Goal: Information Seeking & Learning: Learn about a topic

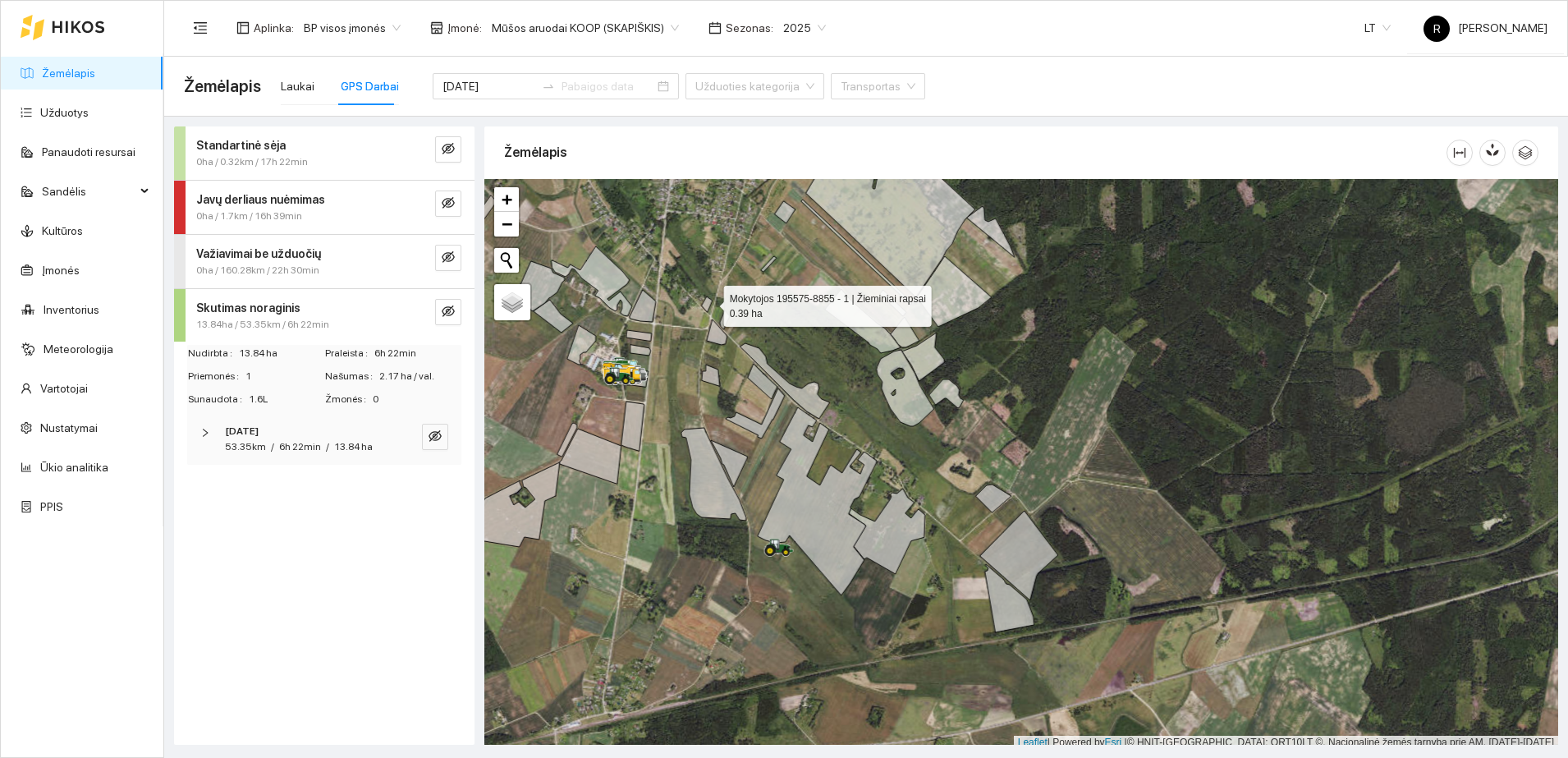
scroll to position [5, 0]
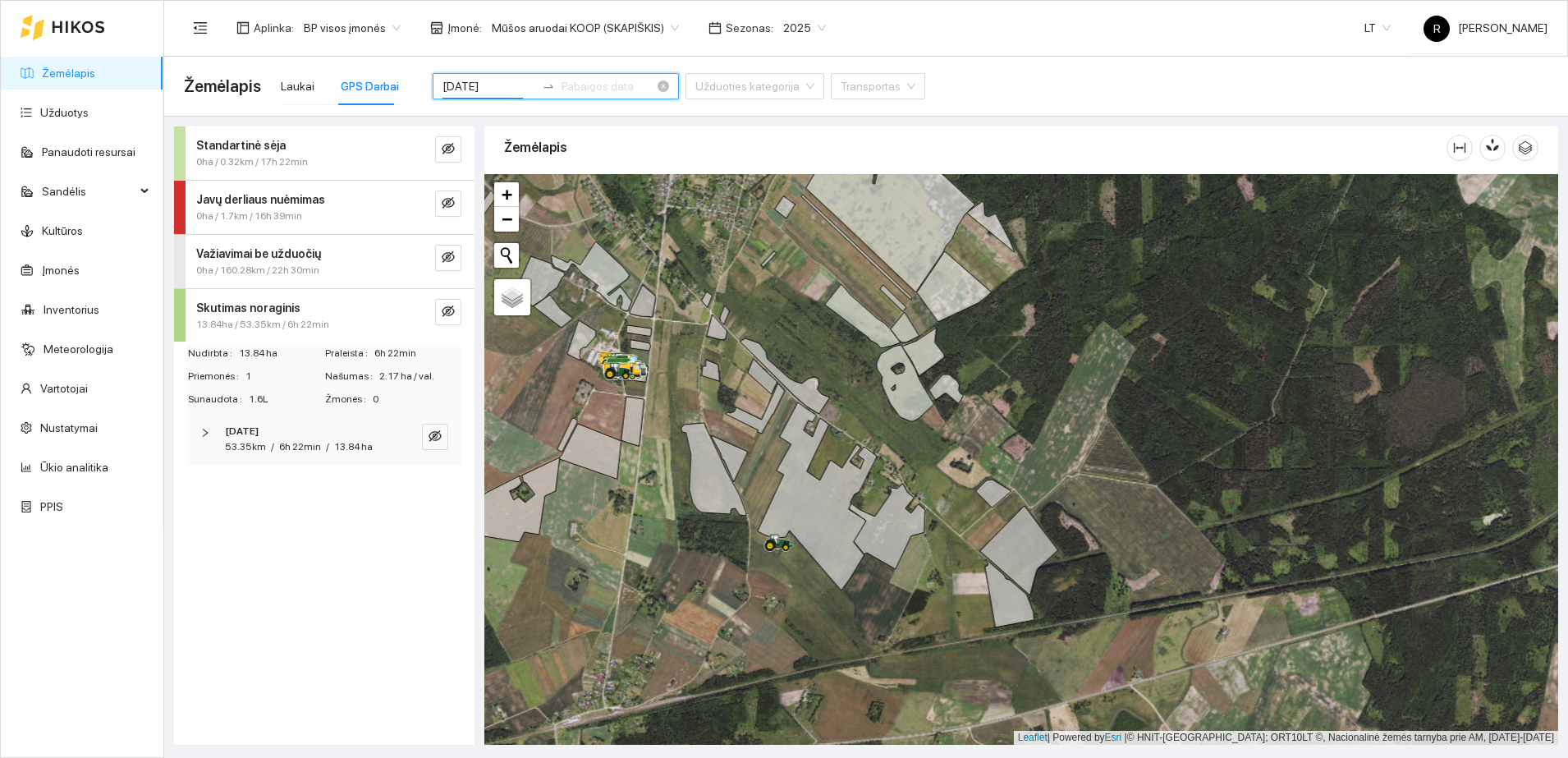
click at [492, 87] on input "[DATE]" at bounding box center [489, 87] width 93 height 18
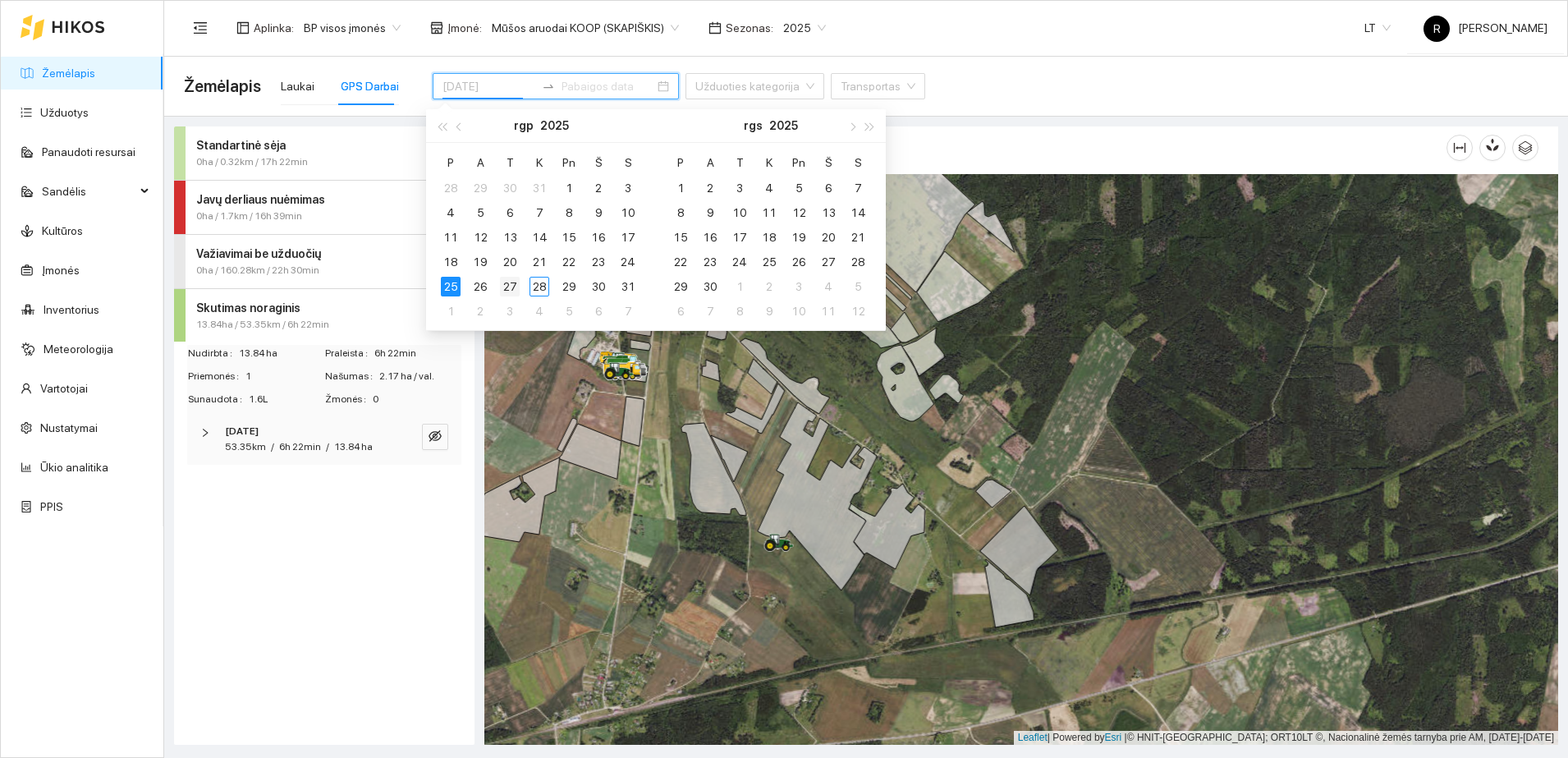
type input "[DATE]"
click at [512, 285] on div "27" at bounding box center [510, 287] width 20 height 20
type input "[DATE]"
click at [413, 480] on div "Standartinė sėja 0ha / 0.32km / 17h 22min Javų derliaus nuėmimas 0ha / 1.7km / …" at bounding box center [324, 435] width 300 height 618
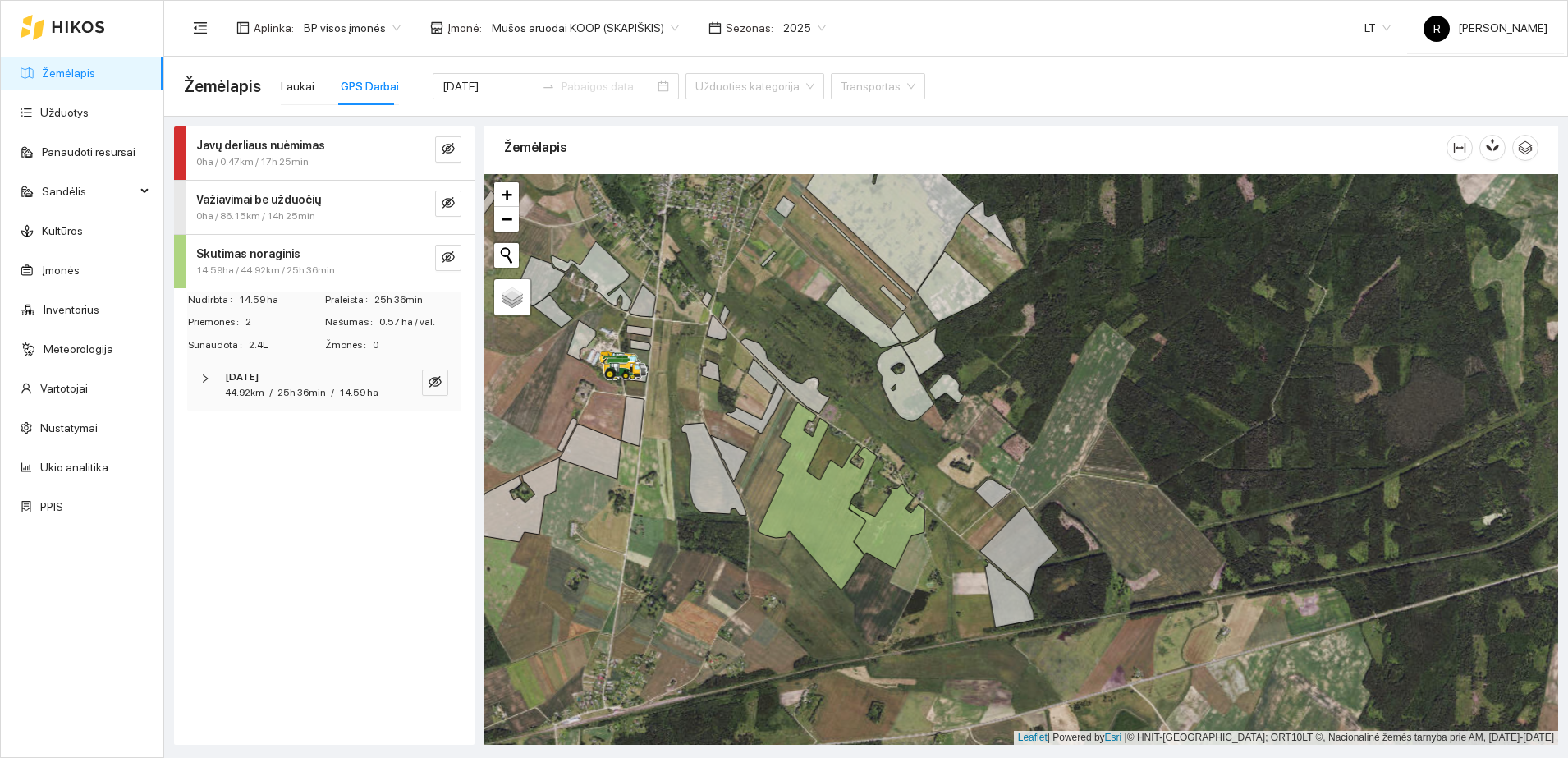
click at [205, 374] on icon "right" at bounding box center [205, 378] width 10 height 10
click at [205, 486] on icon "right" at bounding box center [208, 487] width 10 height 10
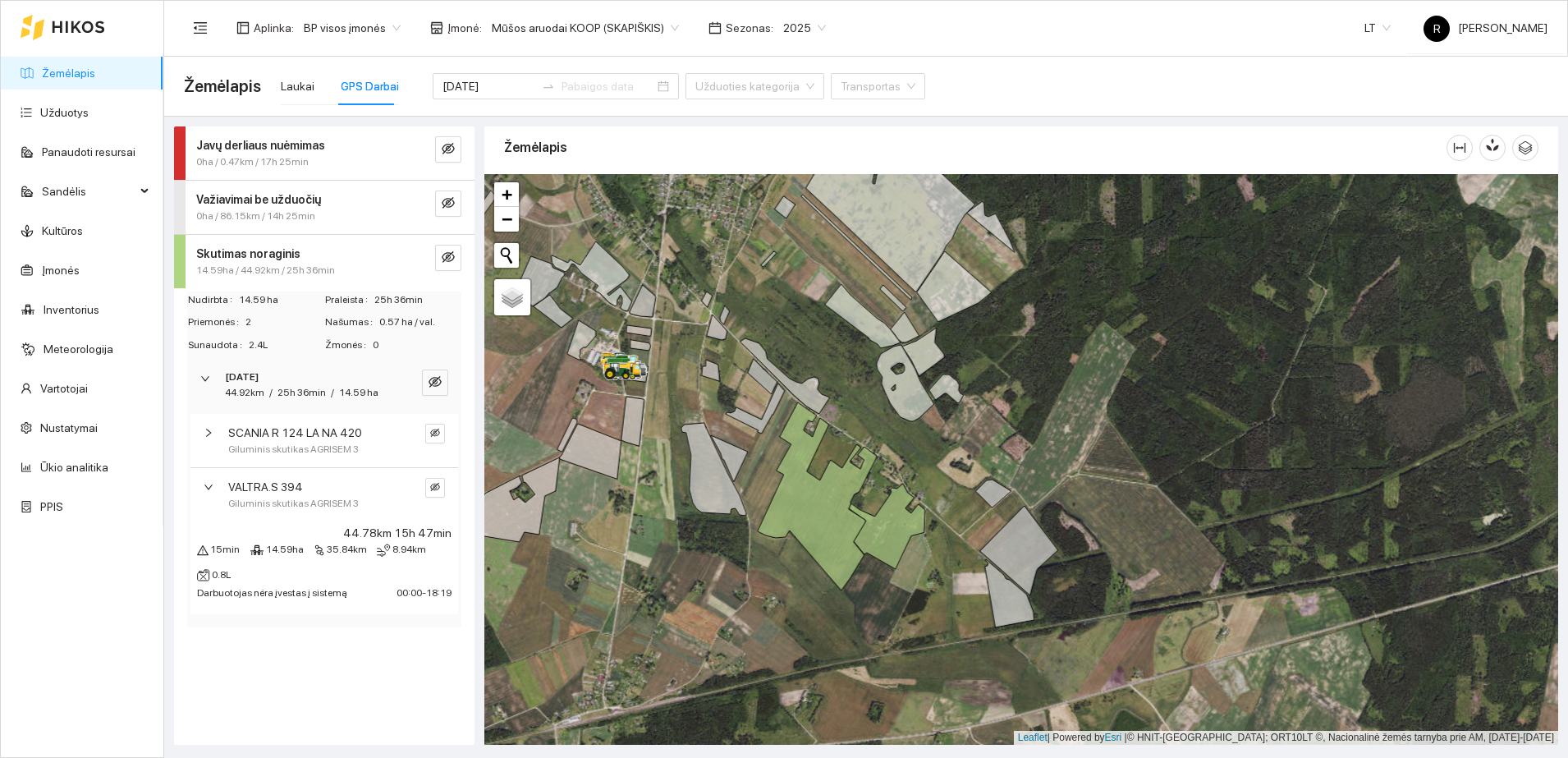
click at [211, 483] on icon "right" at bounding box center [208, 487] width 10 height 10
click at [199, 379] on div "[DATE] 44.92km / 25h 36min / 14.59 ha" at bounding box center [324, 385] width 274 height 51
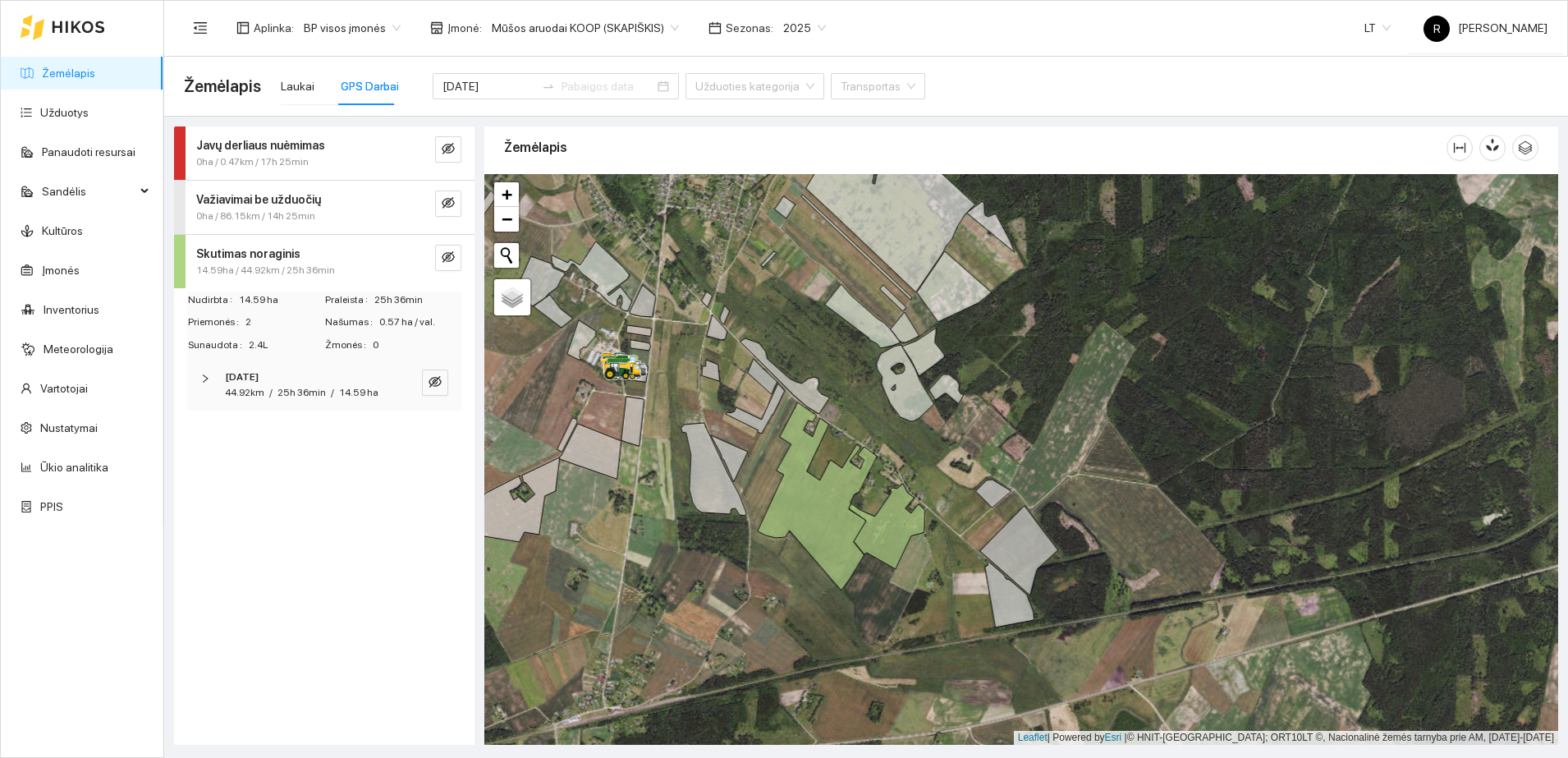
click at [258, 197] on strong "Važiavimai be užduočių" at bounding box center [258, 199] width 125 height 13
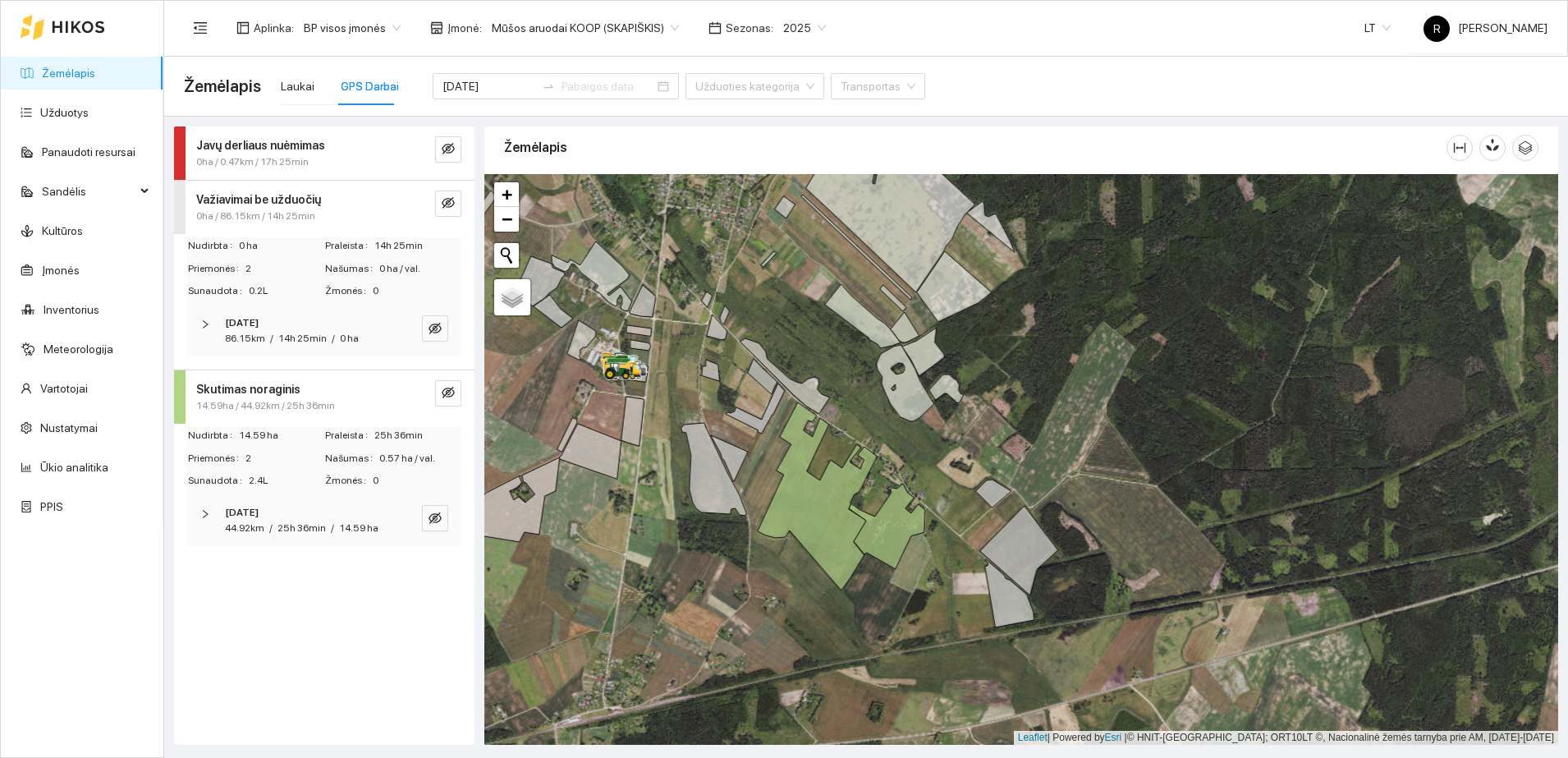
click at [204, 324] on icon "right" at bounding box center [205, 324] width 10 height 10
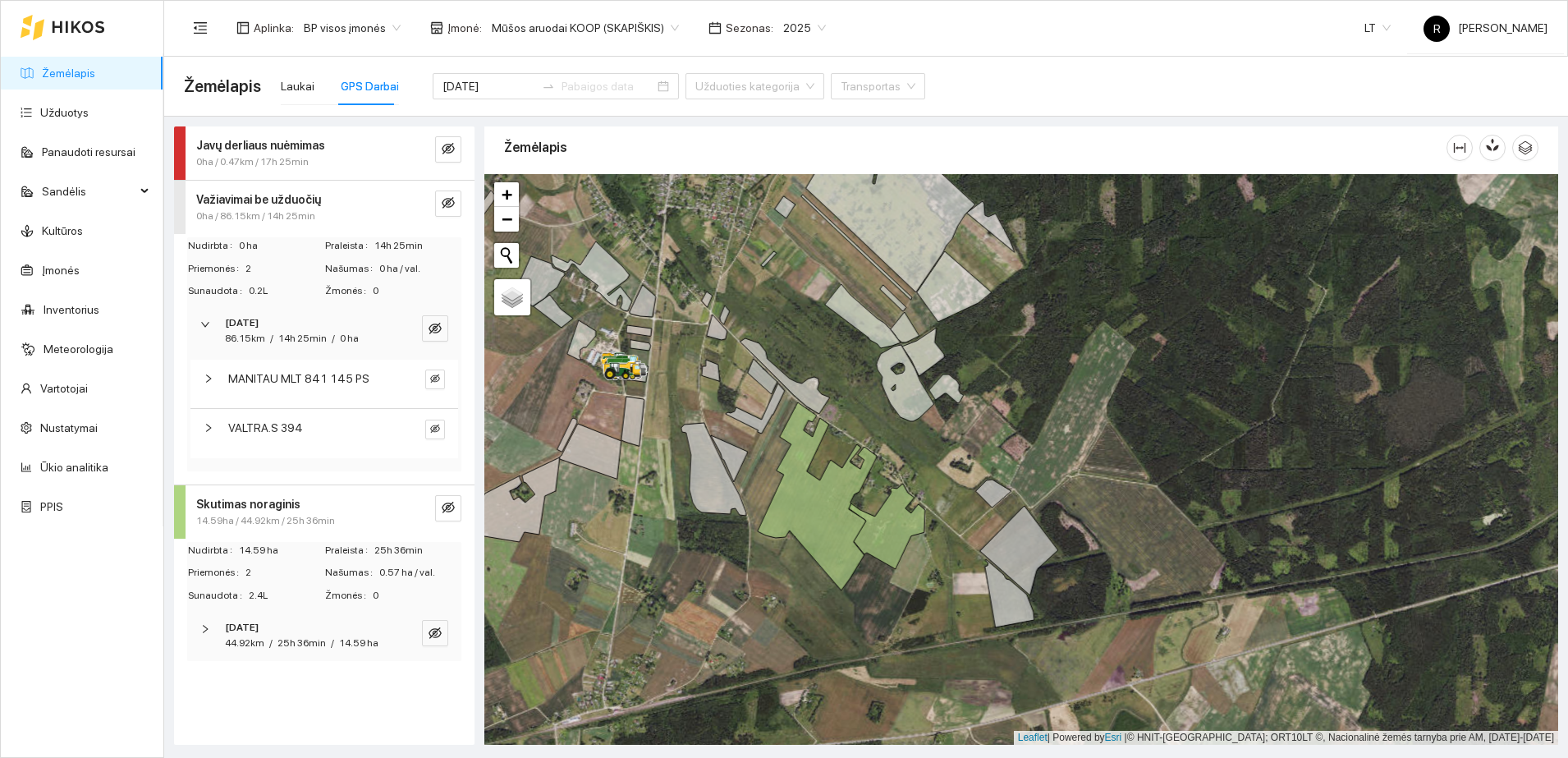
click at [205, 381] on icon "right" at bounding box center [208, 378] width 10 height 10
click at [666, 23] on div "Mūšos aruodai KOOP (SKAPIŠKIS)" at bounding box center [585, 27] width 207 height 26
click at [592, 86] on div "Mūšos aruodai KOOP" at bounding box center [576, 87] width 185 height 18
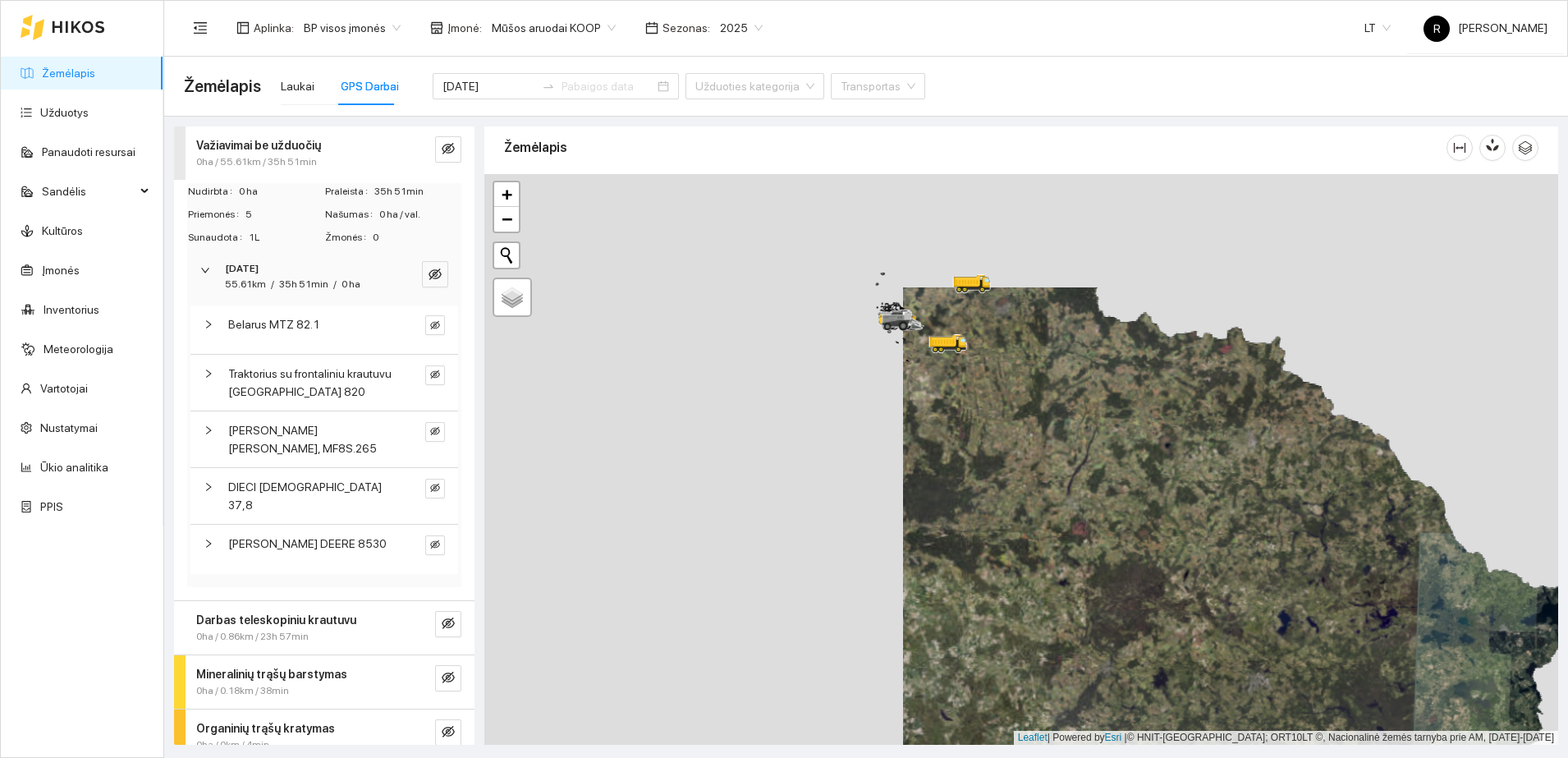
drag, startPoint x: 710, startPoint y: 337, endPoint x: 1128, endPoint y: 451, distance: 433.3
click at [1128, 451] on div at bounding box center [1021, 459] width 1074 height 571
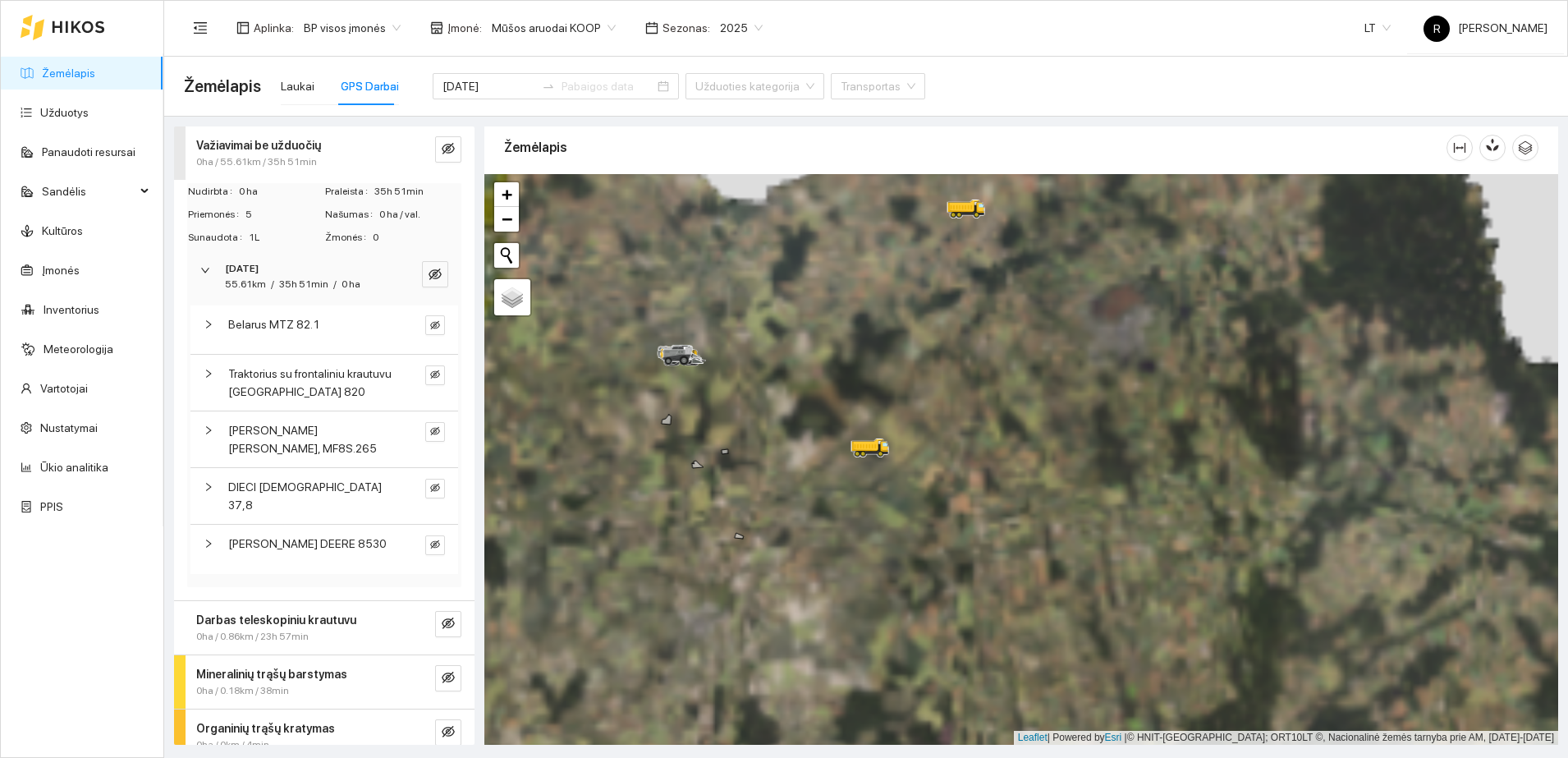
drag, startPoint x: 1065, startPoint y: 244, endPoint x: 536, endPoint y: 484, distance: 580.9
click at [494, 516] on div at bounding box center [1021, 459] width 1074 height 571
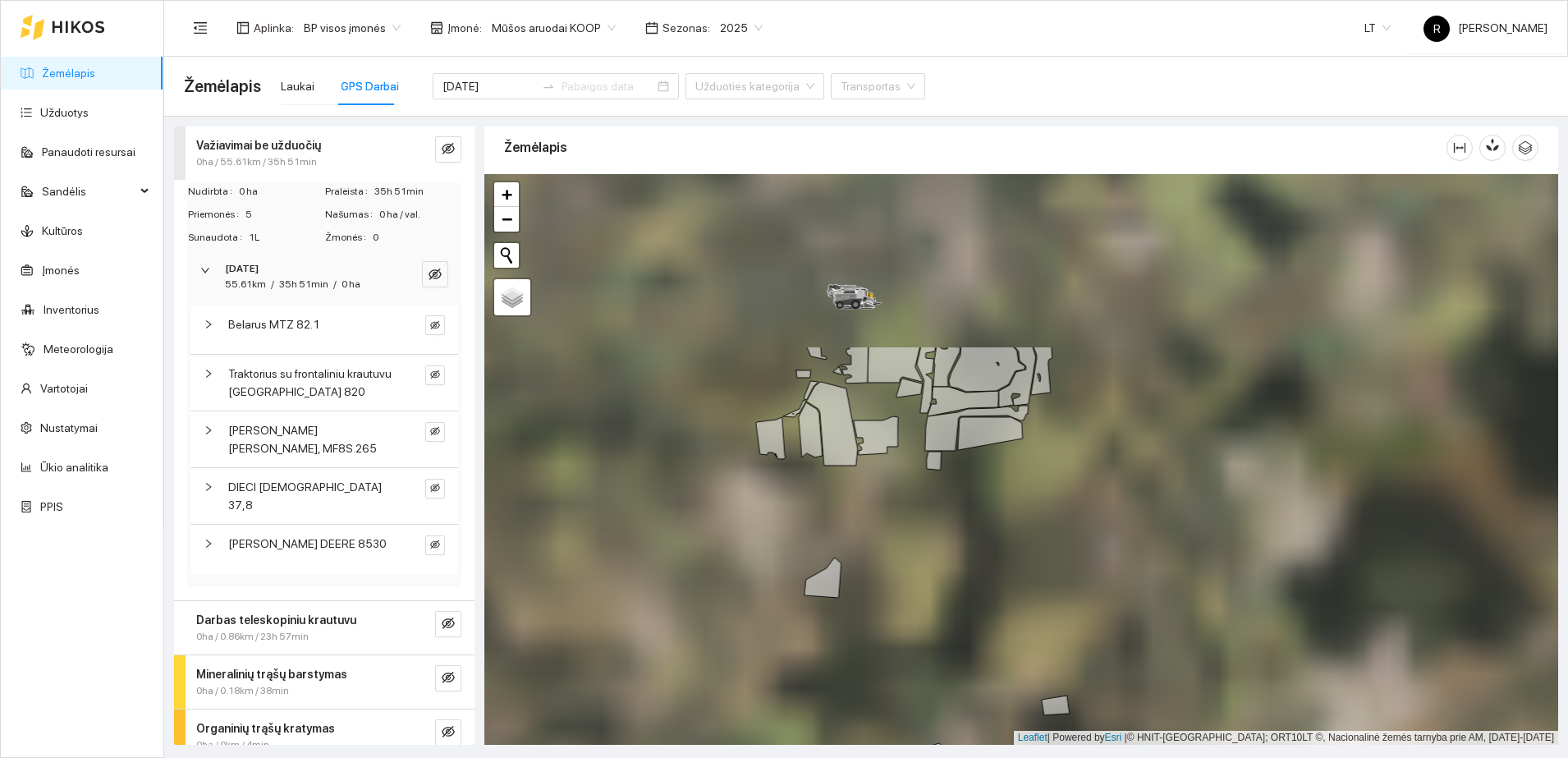
drag, startPoint x: 709, startPoint y: 314, endPoint x: 783, endPoint y: 544, distance: 241.6
click at [783, 544] on div at bounding box center [1021, 459] width 1074 height 571
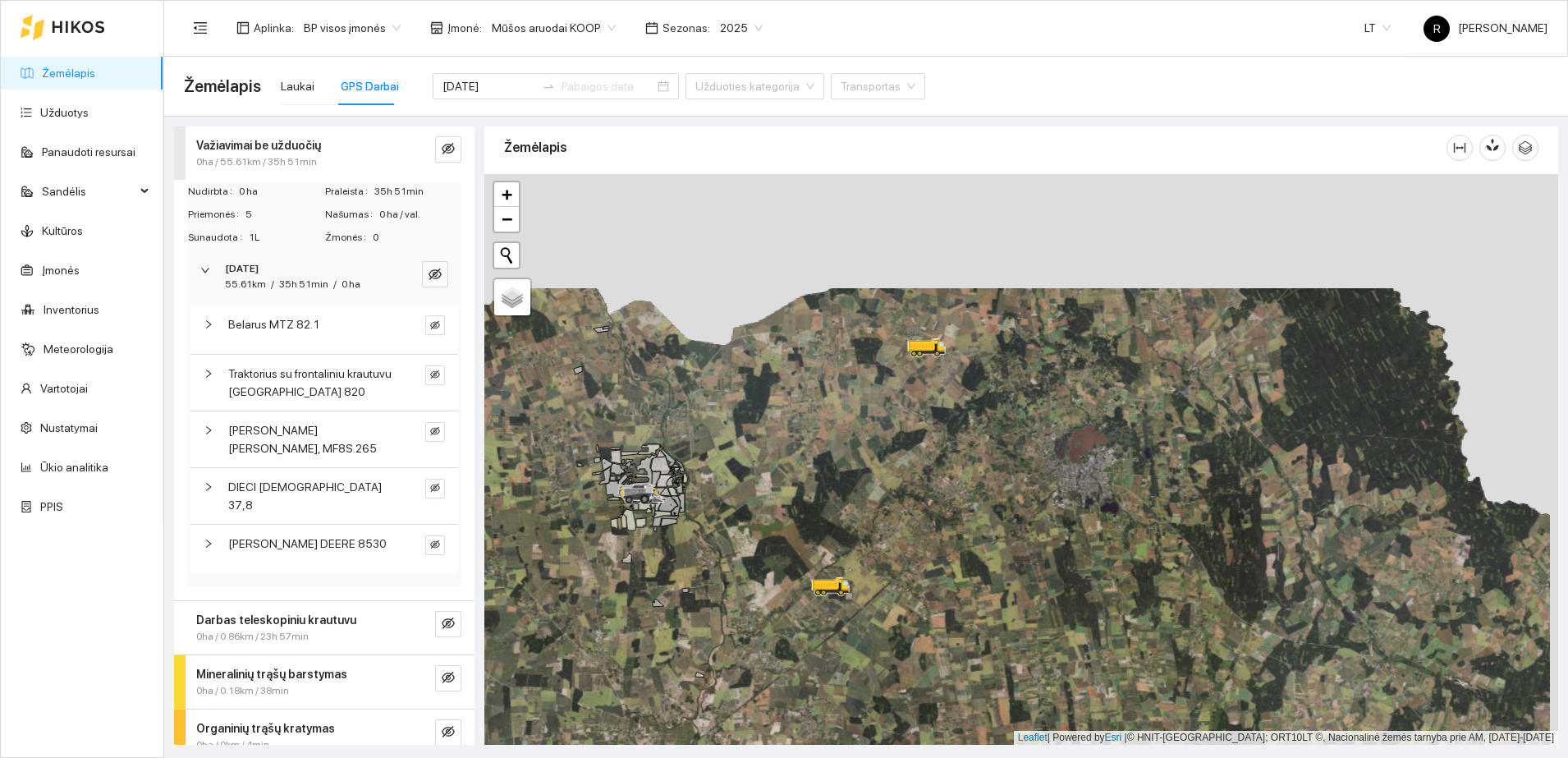
drag, startPoint x: 975, startPoint y: 280, endPoint x: 967, endPoint y: 398, distance: 118.3
click at [967, 398] on div at bounding box center [1021, 459] width 1074 height 571
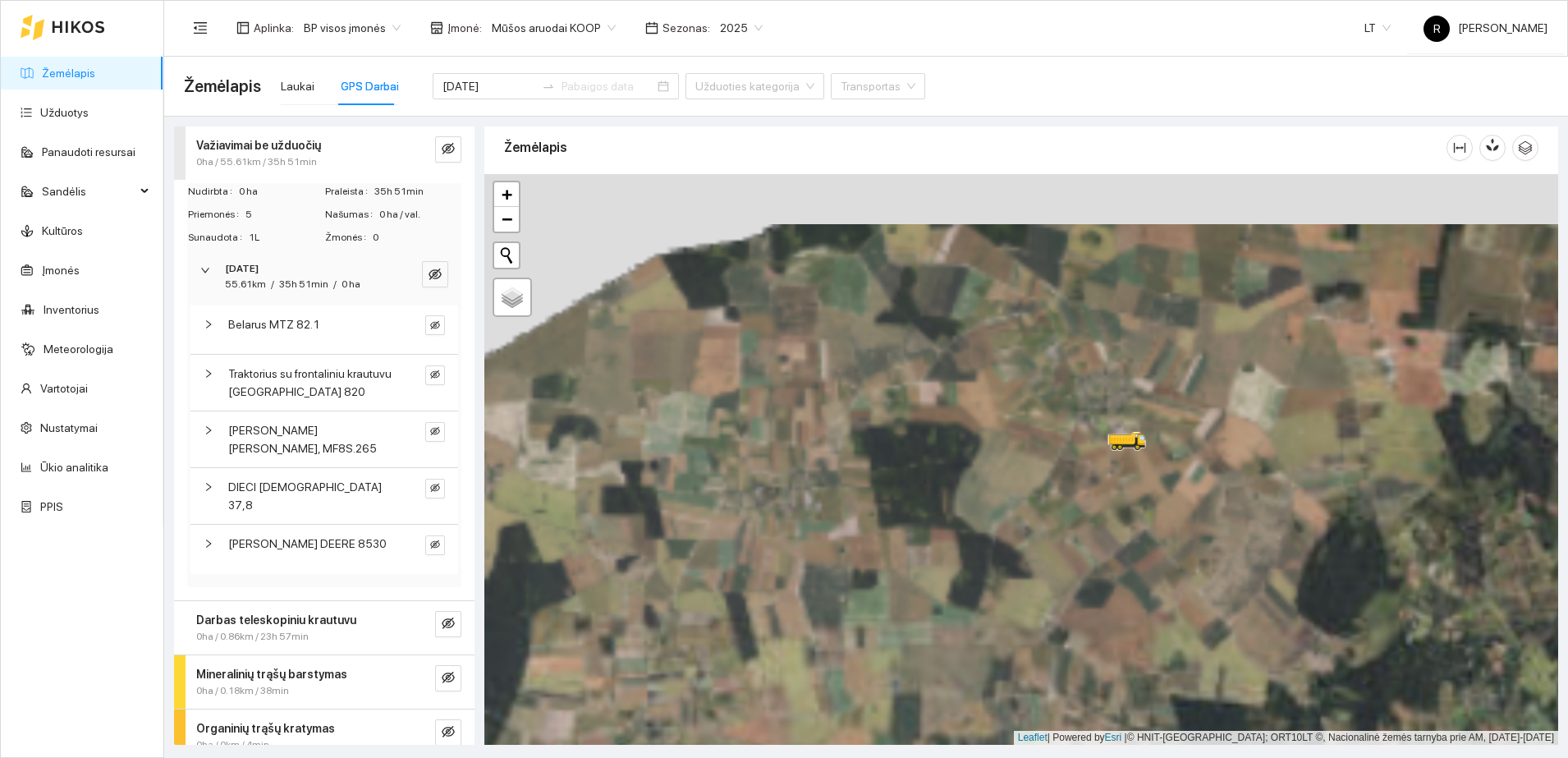
drag, startPoint x: 803, startPoint y: 294, endPoint x: 1165, endPoint y: 531, distance: 432.7
click at [1165, 531] on div at bounding box center [1021, 459] width 1074 height 571
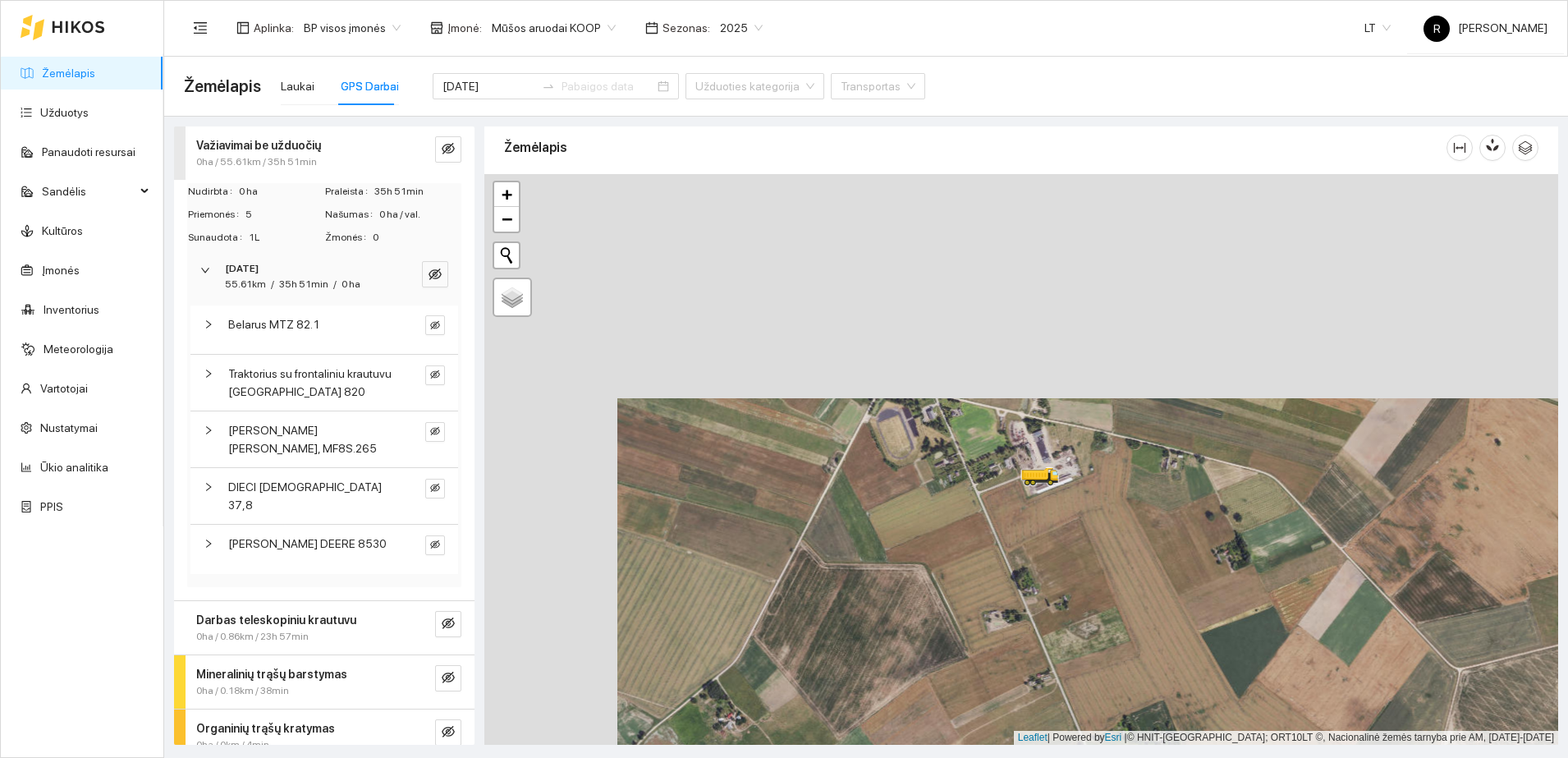
drag, startPoint x: 996, startPoint y: 293, endPoint x: 1129, endPoint y: 517, distance: 260.5
click at [1129, 517] on div at bounding box center [1021, 459] width 1074 height 571
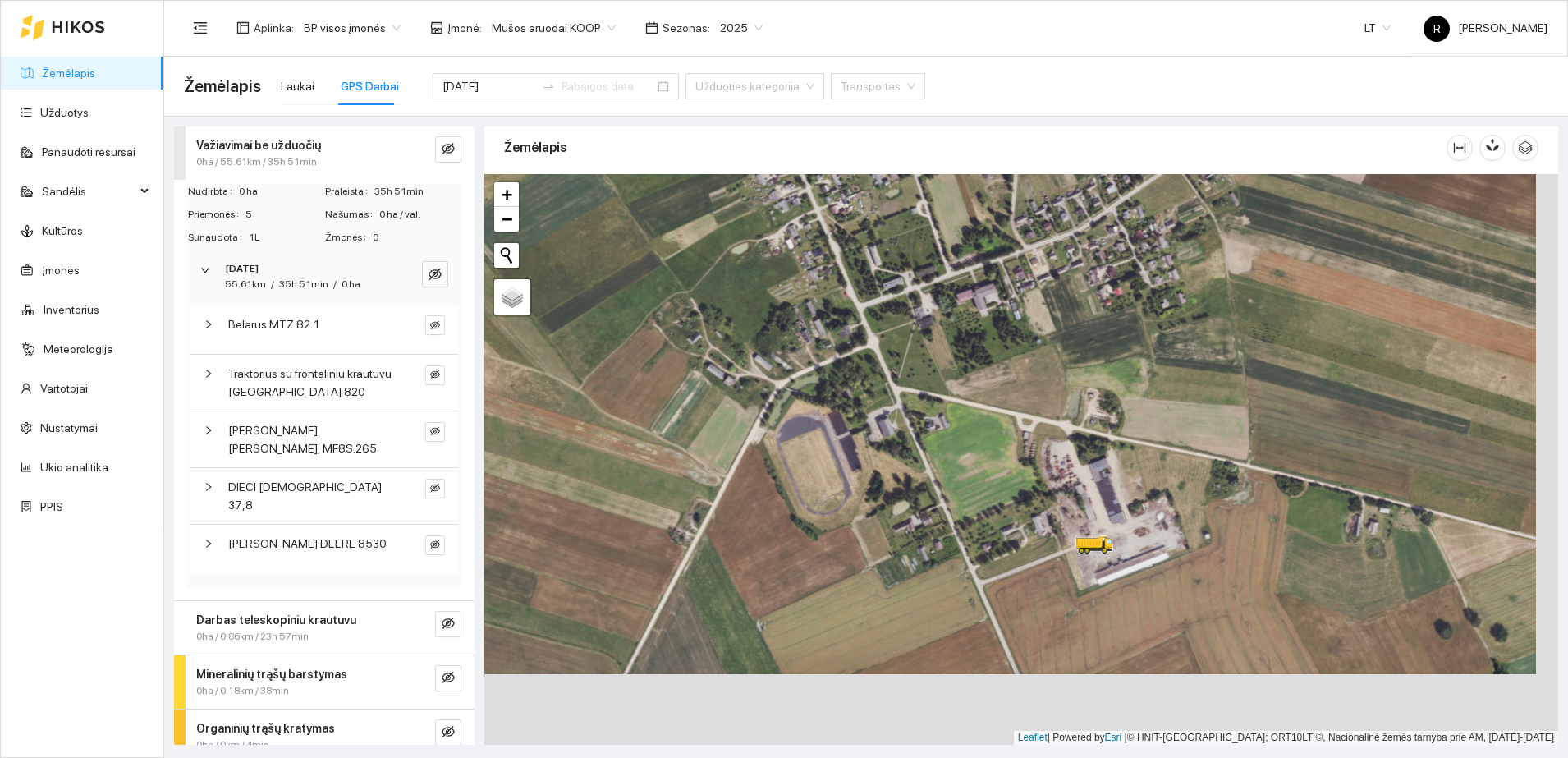
drag, startPoint x: 971, startPoint y: 460, endPoint x: 947, endPoint y: 387, distance: 76.8
click at [947, 387] on div at bounding box center [1021, 459] width 1074 height 571
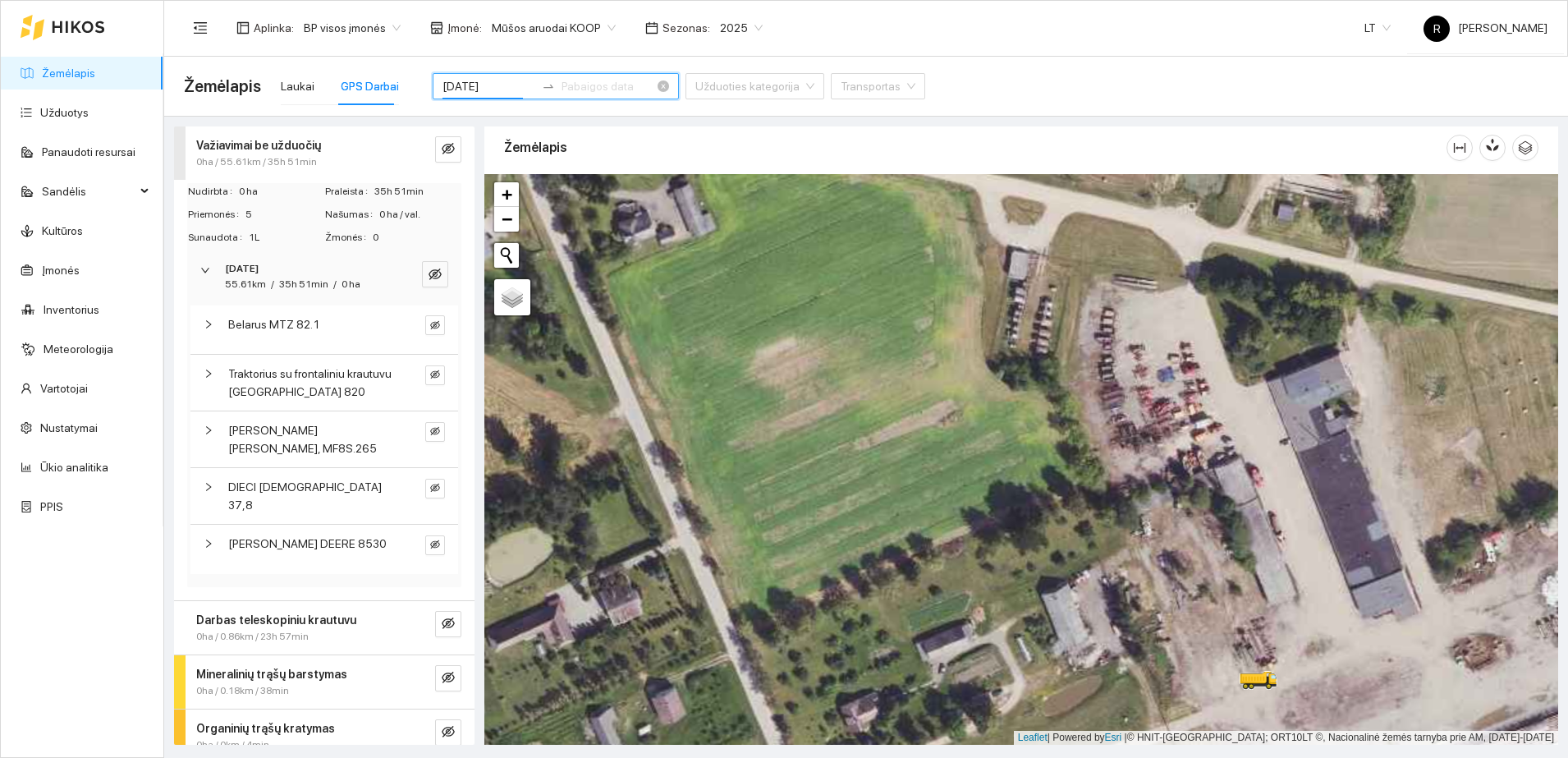
click at [452, 87] on input "[DATE]" at bounding box center [489, 87] width 93 height 18
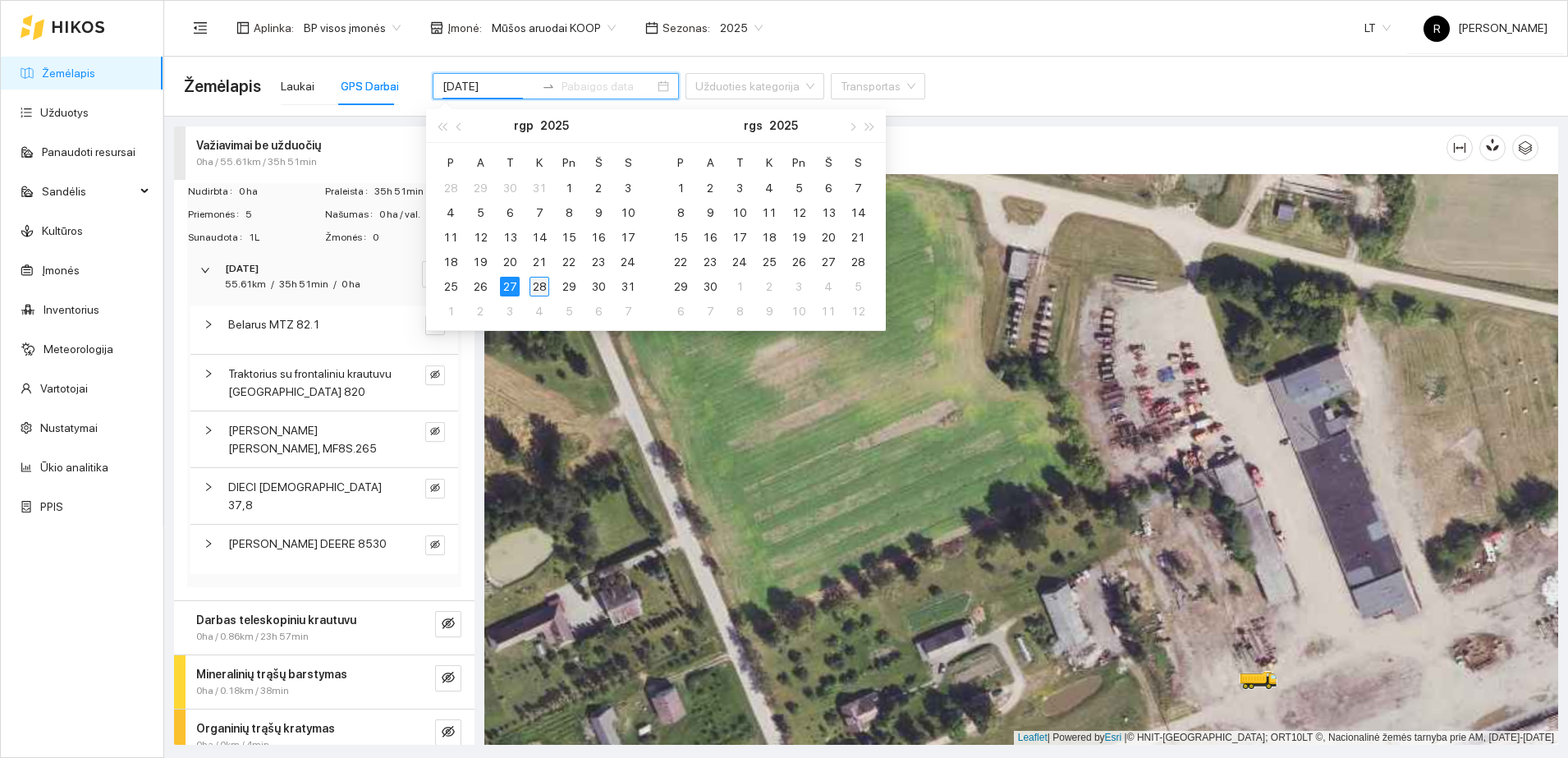
type input "[DATE]"
click at [551, 278] on td "28" at bounding box center [539, 286] width 29 height 25
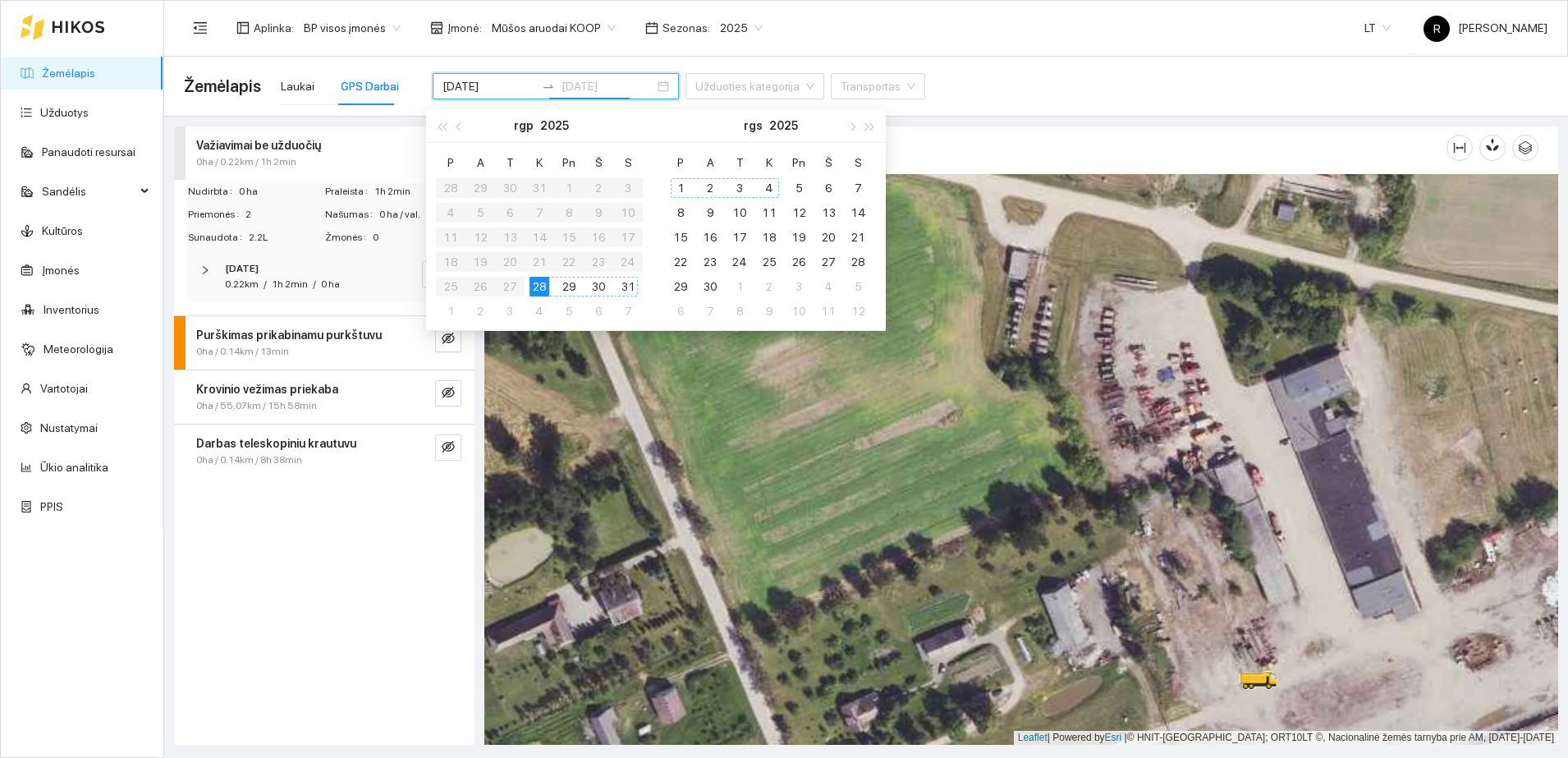
type input "[DATE]"
drag, startPoint x: 369, startPoint y: 598, endPoint x: 384, endPoint y: 577, distance: 25.8
click at [368, 595] on div "Važiavimai be užduočių 0ha / 0.22km / 1h 2min Nudirbta 0 ha Praleista 1h 2min P…" at bounding box center [324, 435] width 300 height 618
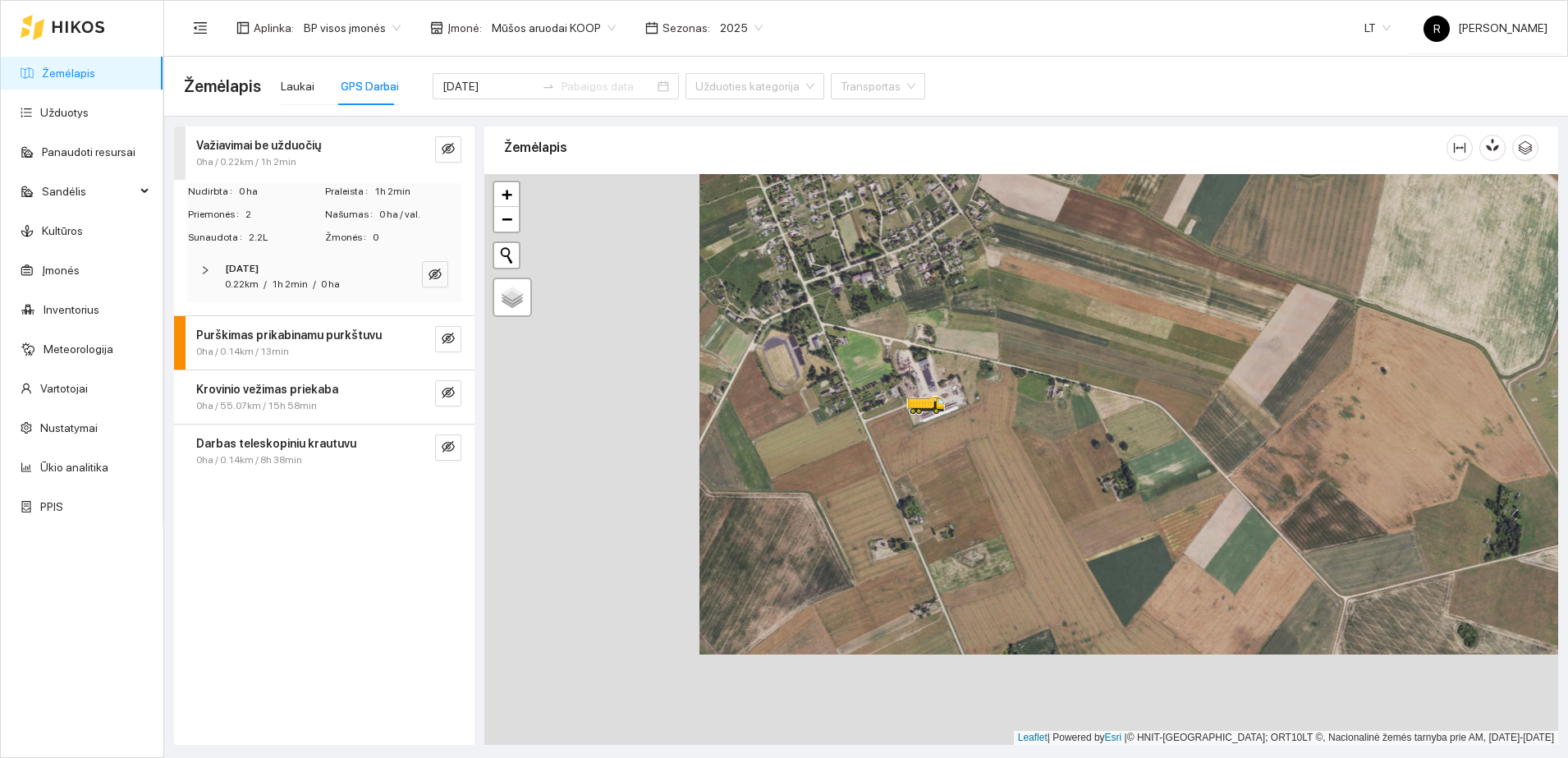
drag, startPoint x: 632, startPoint y: 475, endPoint x: 847, endPoint y: 384, distance: 233.5
click at [847, 384] on div at bounding box center [1021, 459] width 1074 height 571
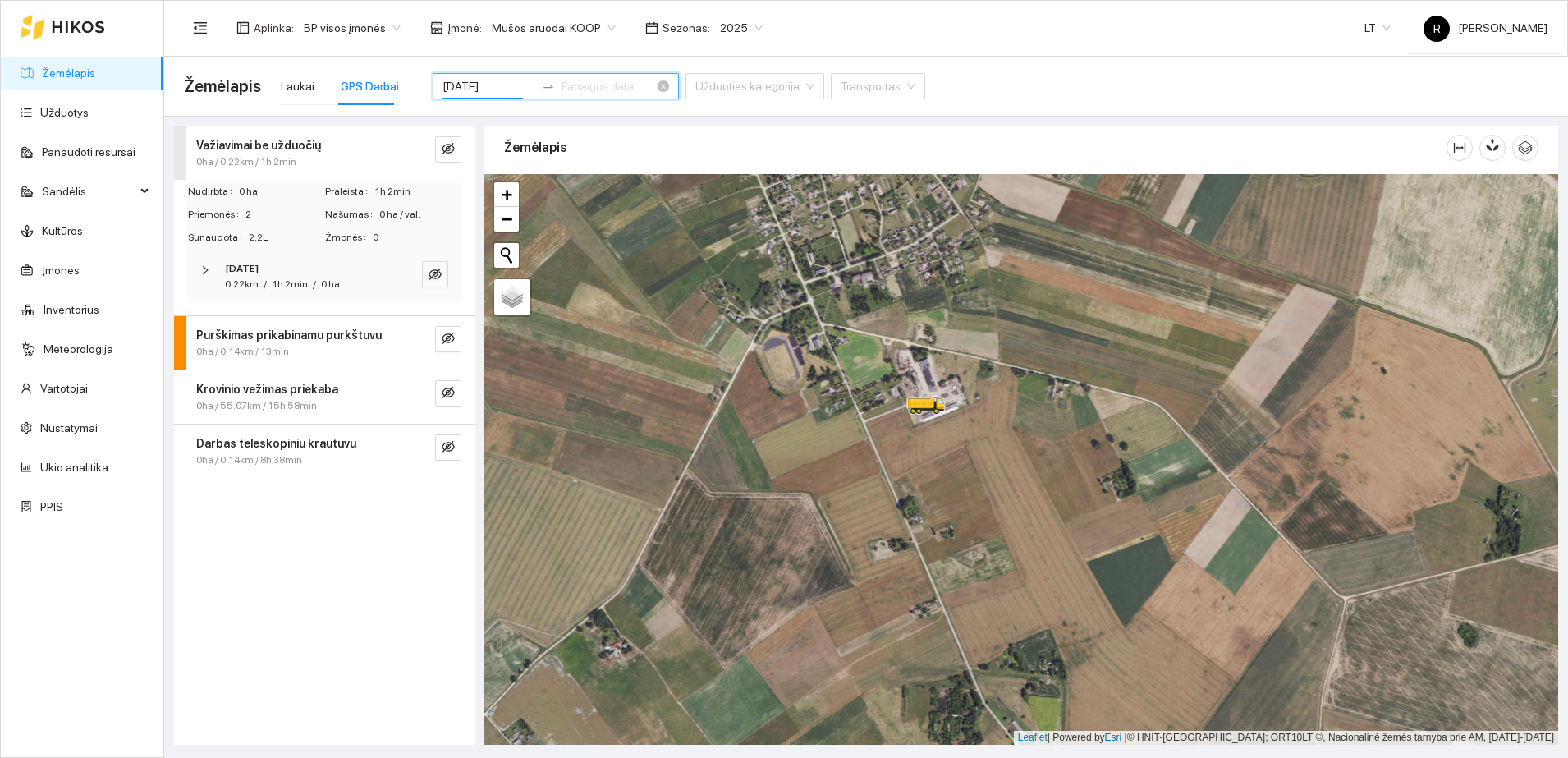
click at [498, 85] on input "[DATE]" at bounding box center [489, 87] width 93 height 18
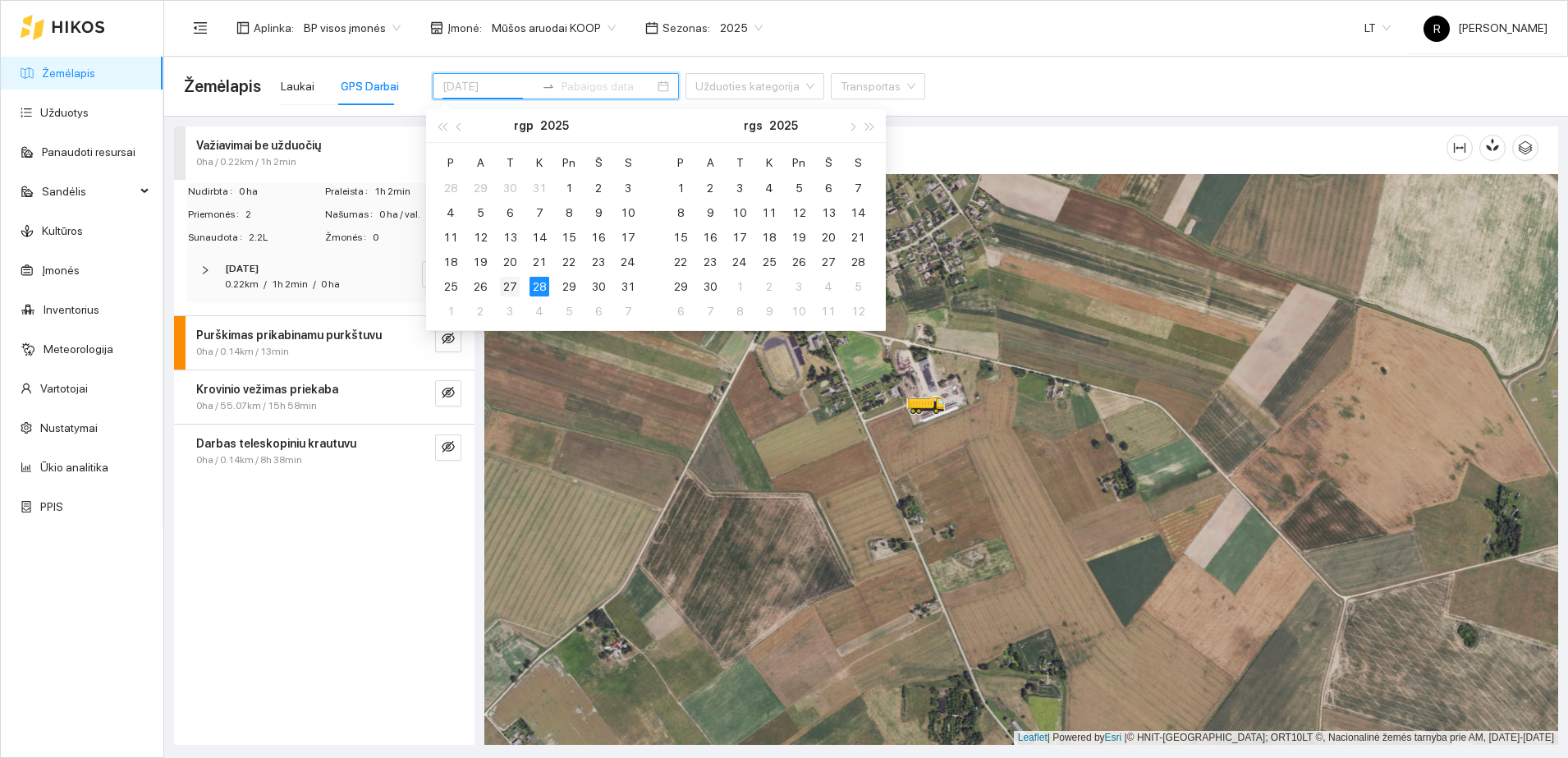
type input "[DATE]"
click at [516, 284] on div "27" at bounding box center [510, 287] width 20 height 20
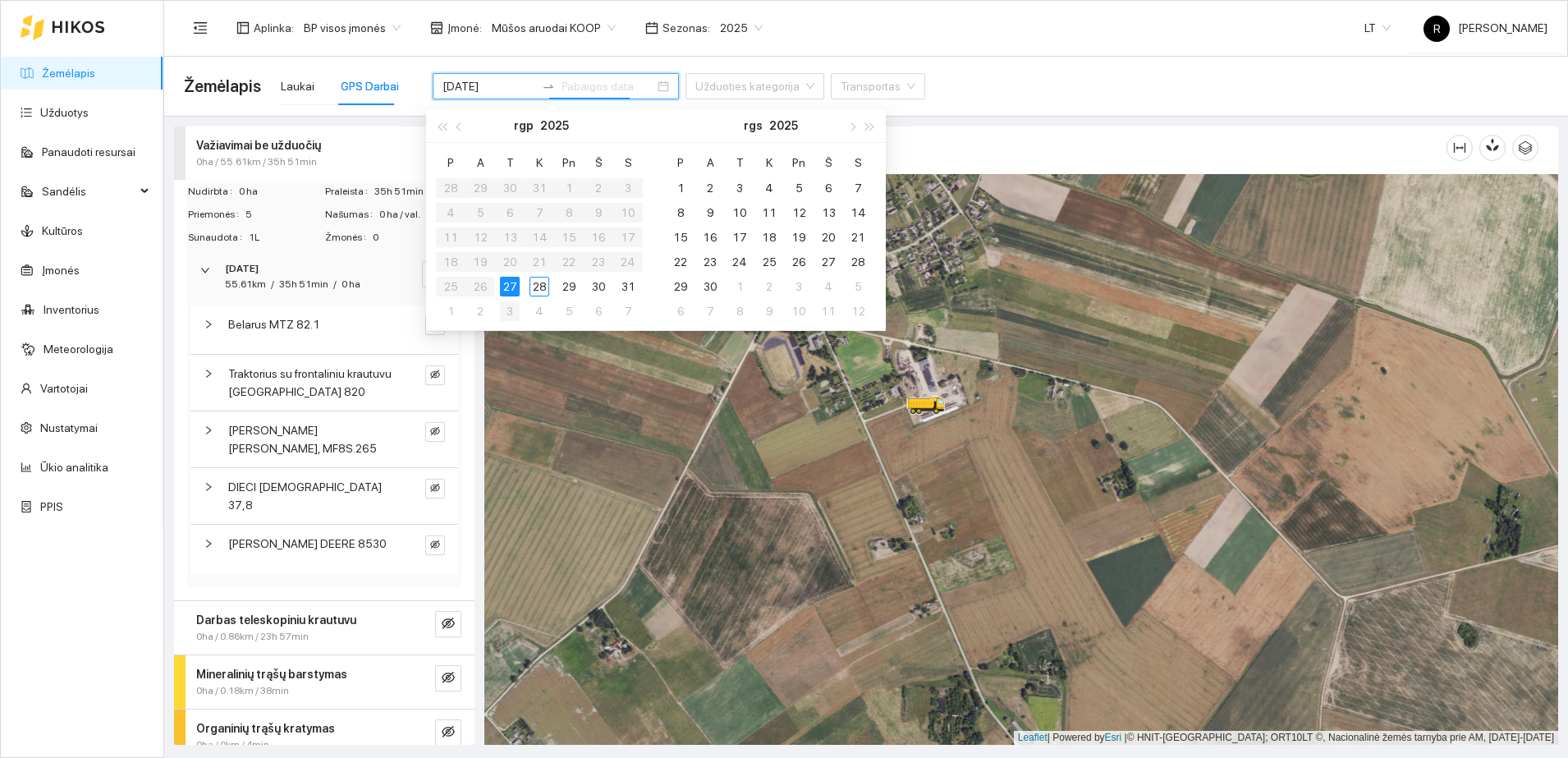
type input "[DATE]"
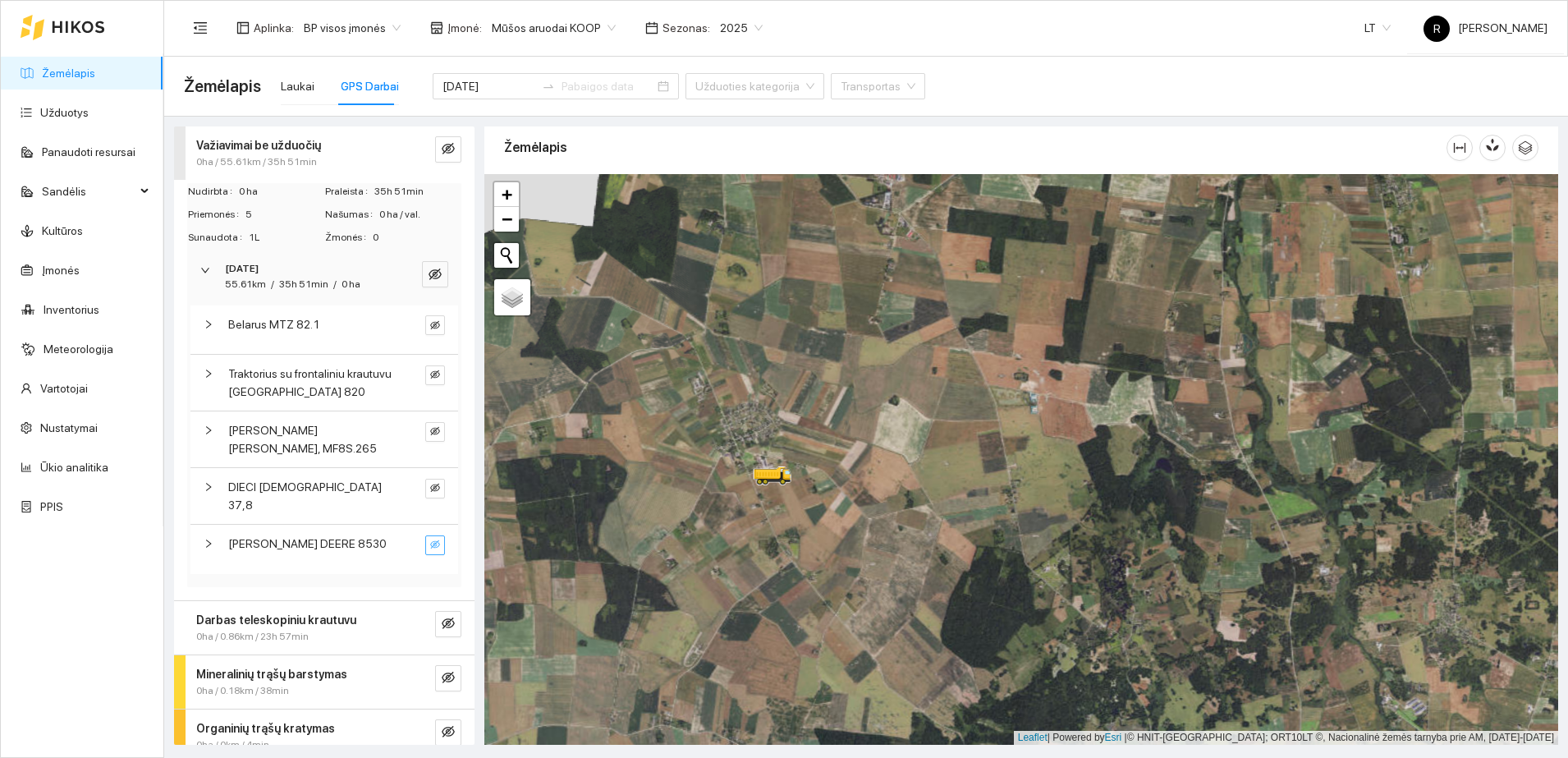
click at [426, 535] on button "button" at bounding box center [436, 545] width 20 height 20
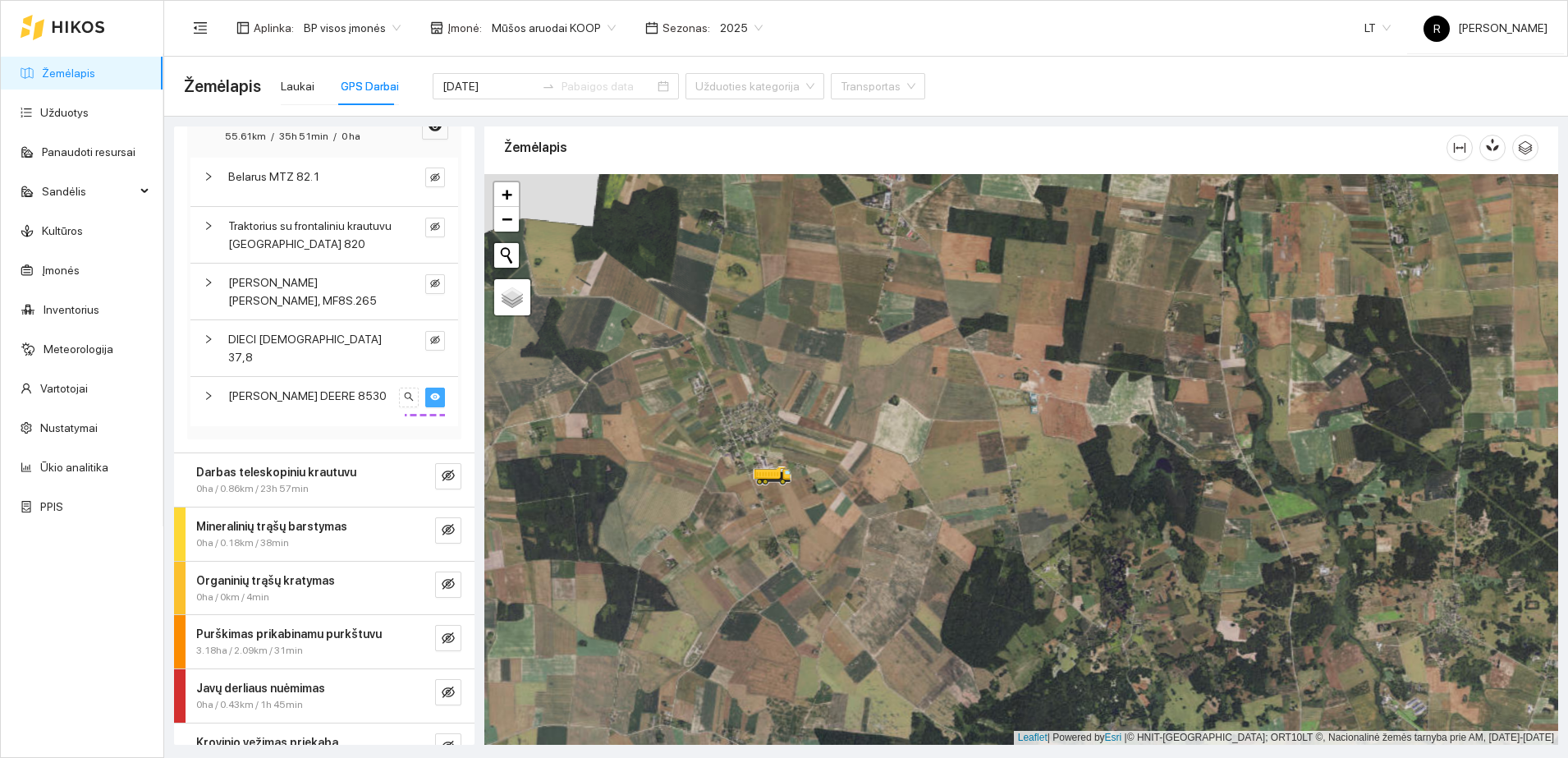
scroll to position [173, 0]
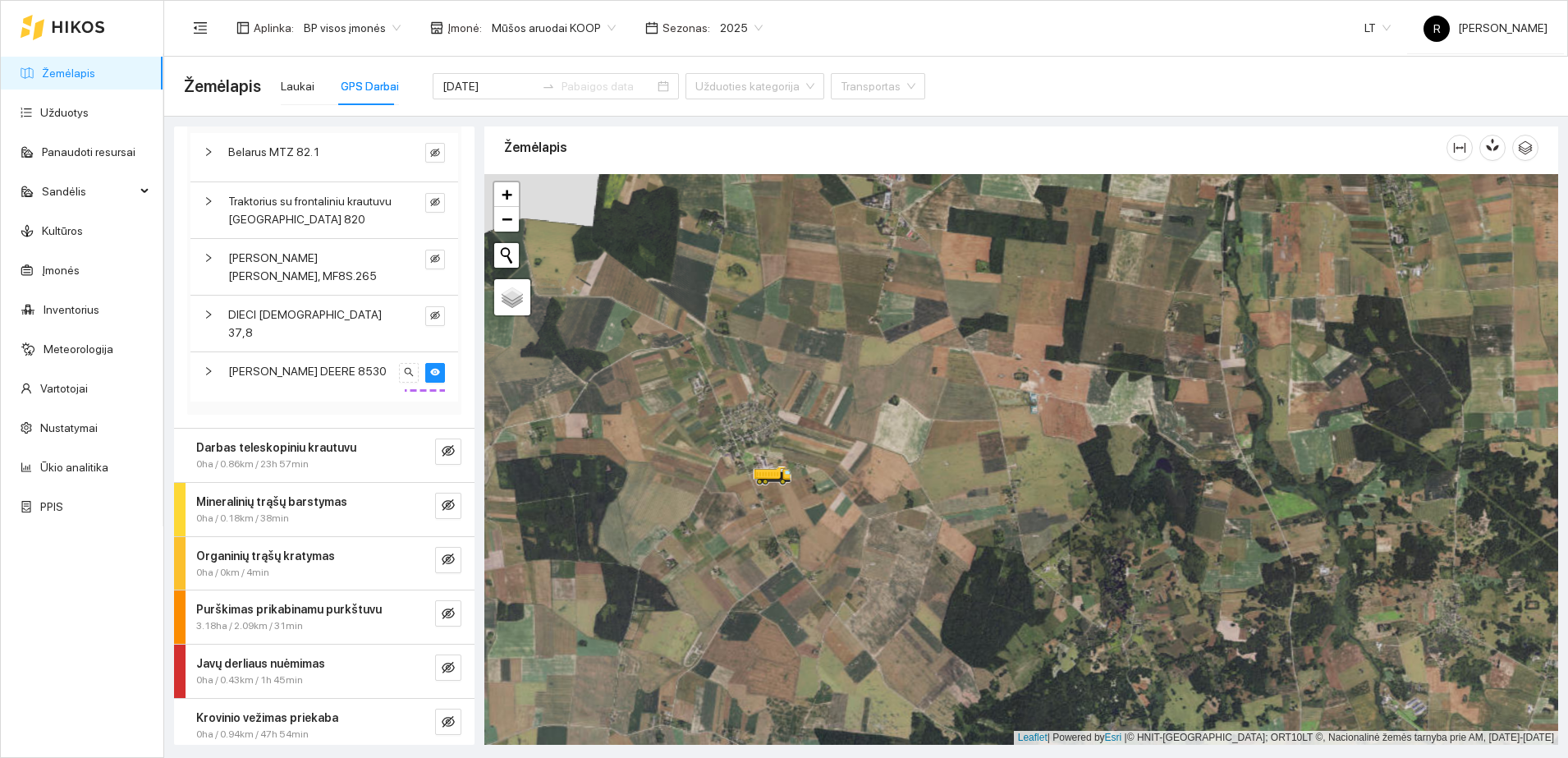
click at [307, 657] on strong "Javų derliaus nuėmimas" at bounding box center [260, 663] width 129 height 13
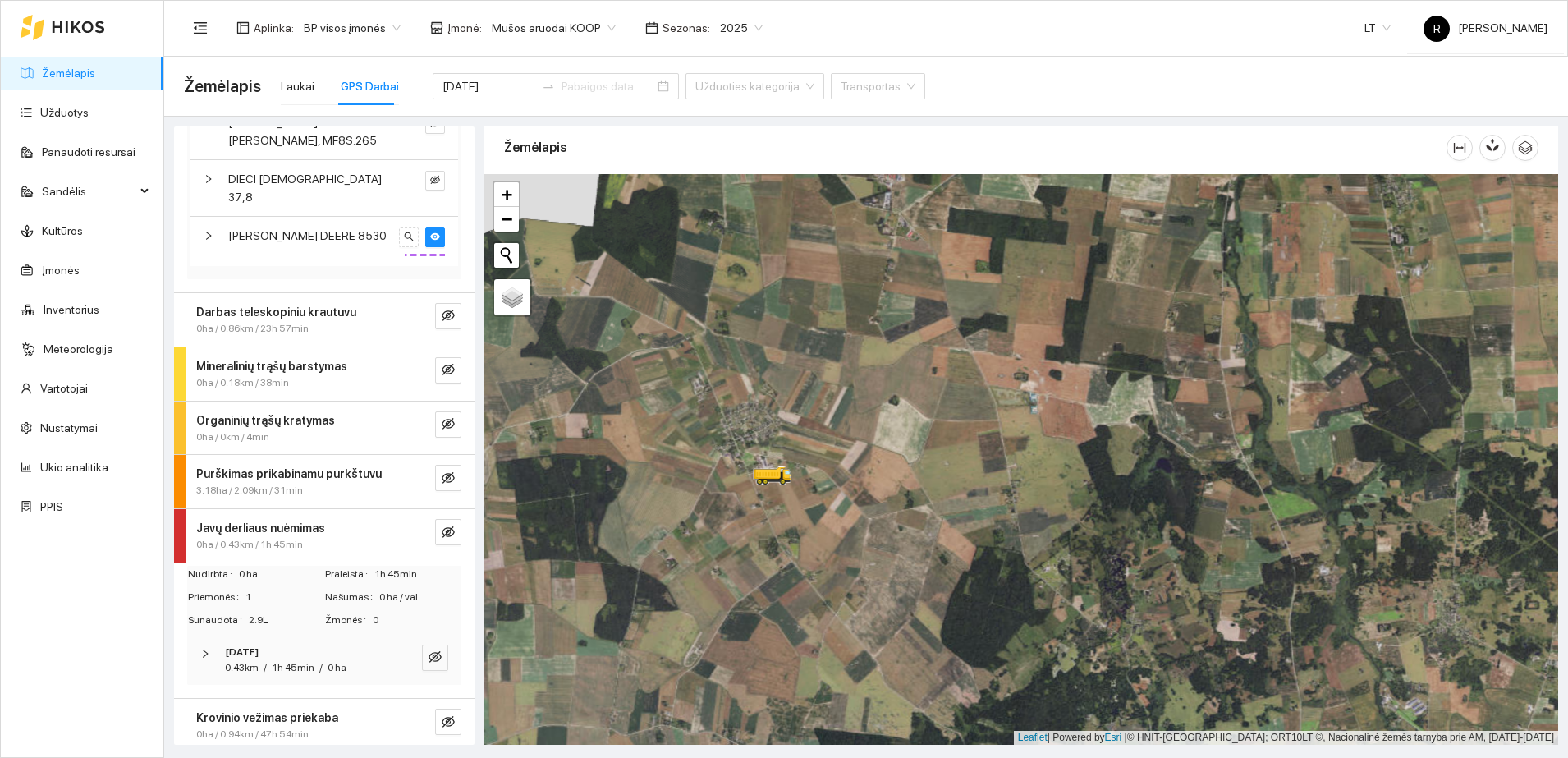
scroll to position [309, 0]
click at [205, 648] on icon "right" at bounding box center [205, 652] width 5 height 8
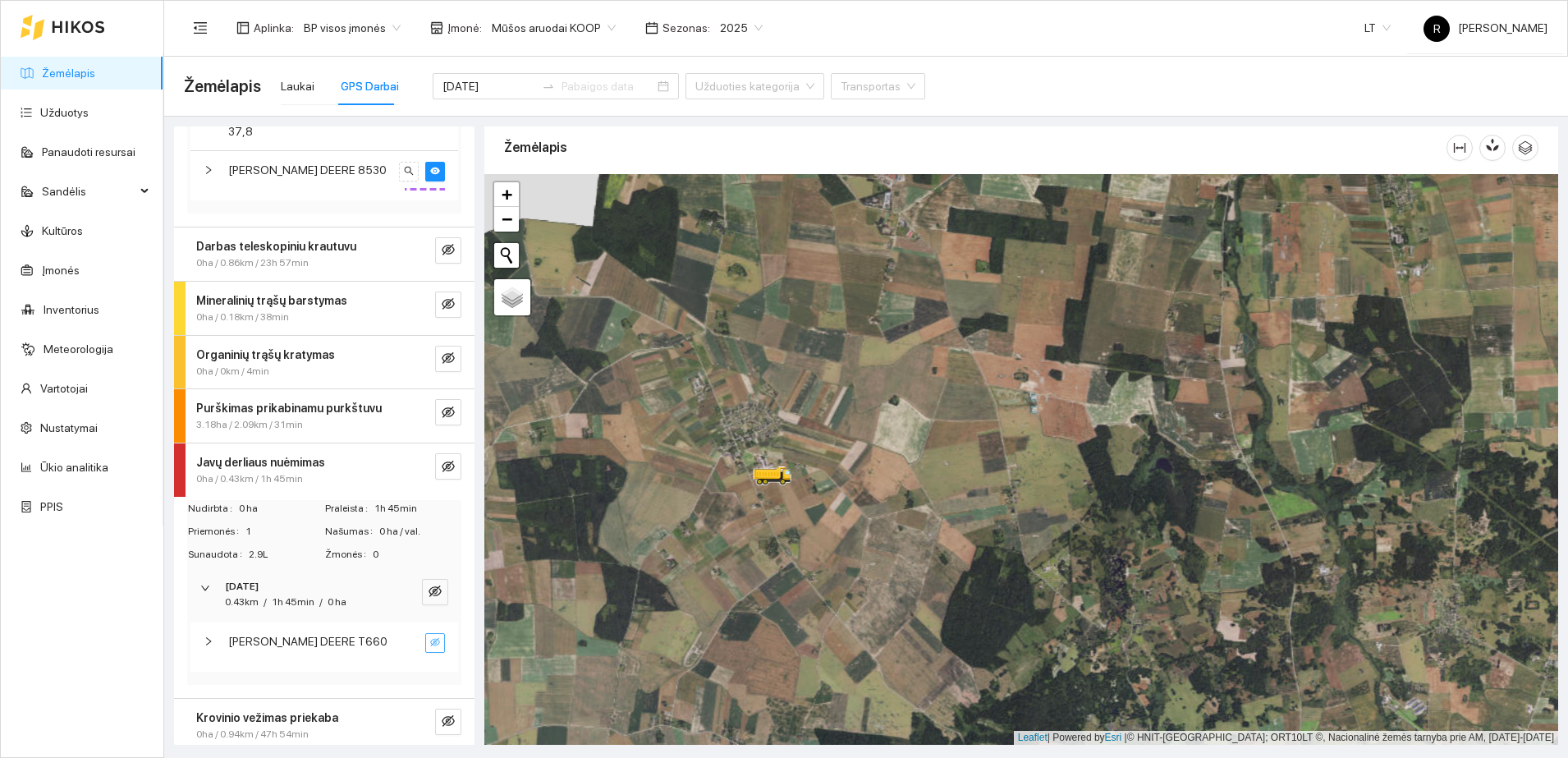
click at [430, 637] on icon "eye-invisible" at bounding box center [435, 642] width 10 height 10
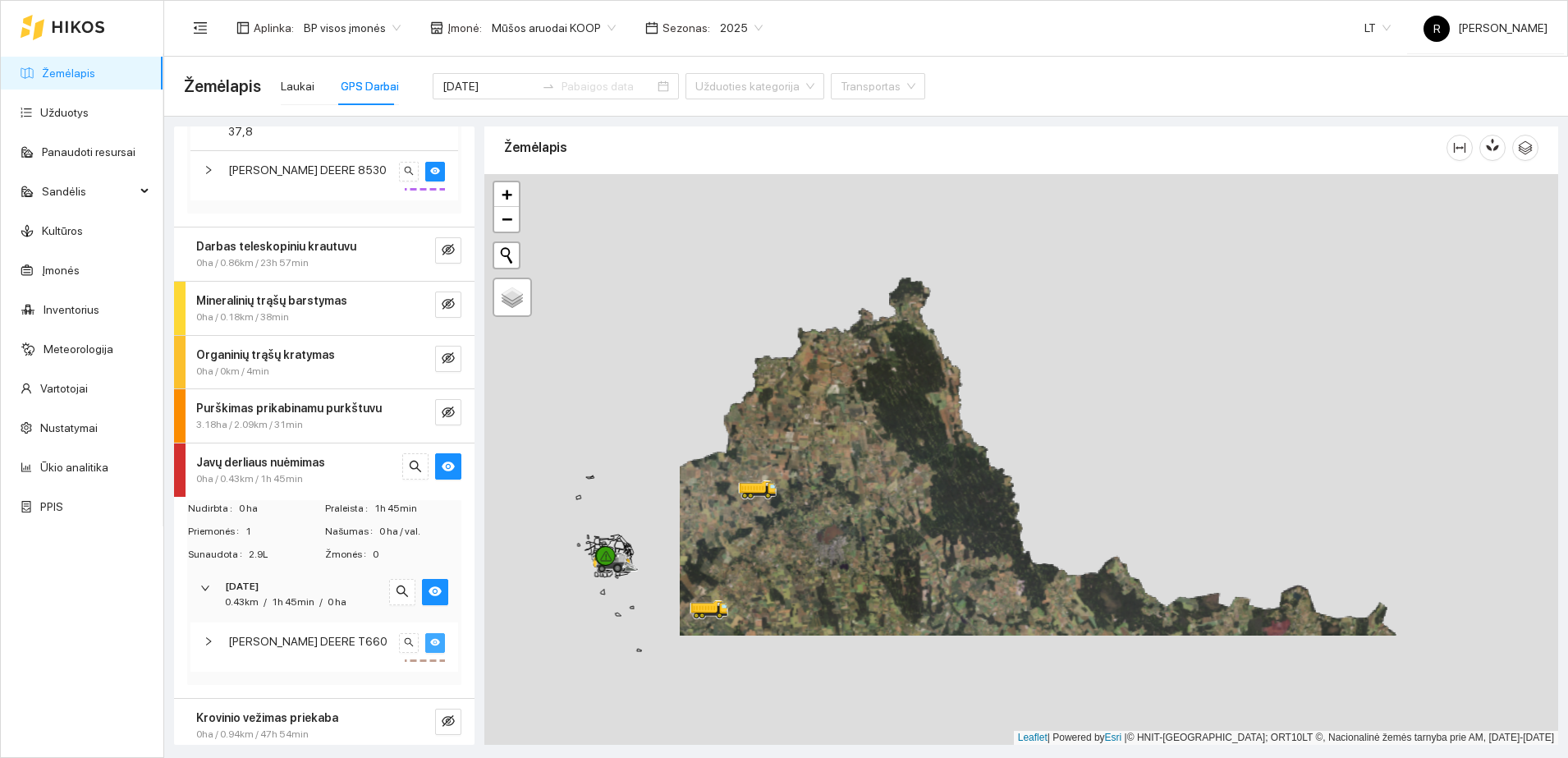
drag, startPoint x: 624, startPoint y: 588, endPoint x: 855, endPoint y: 444, distance: 272.2
click at [849, 447] on div at bounding box center [1021, 459] width 1074 height 571
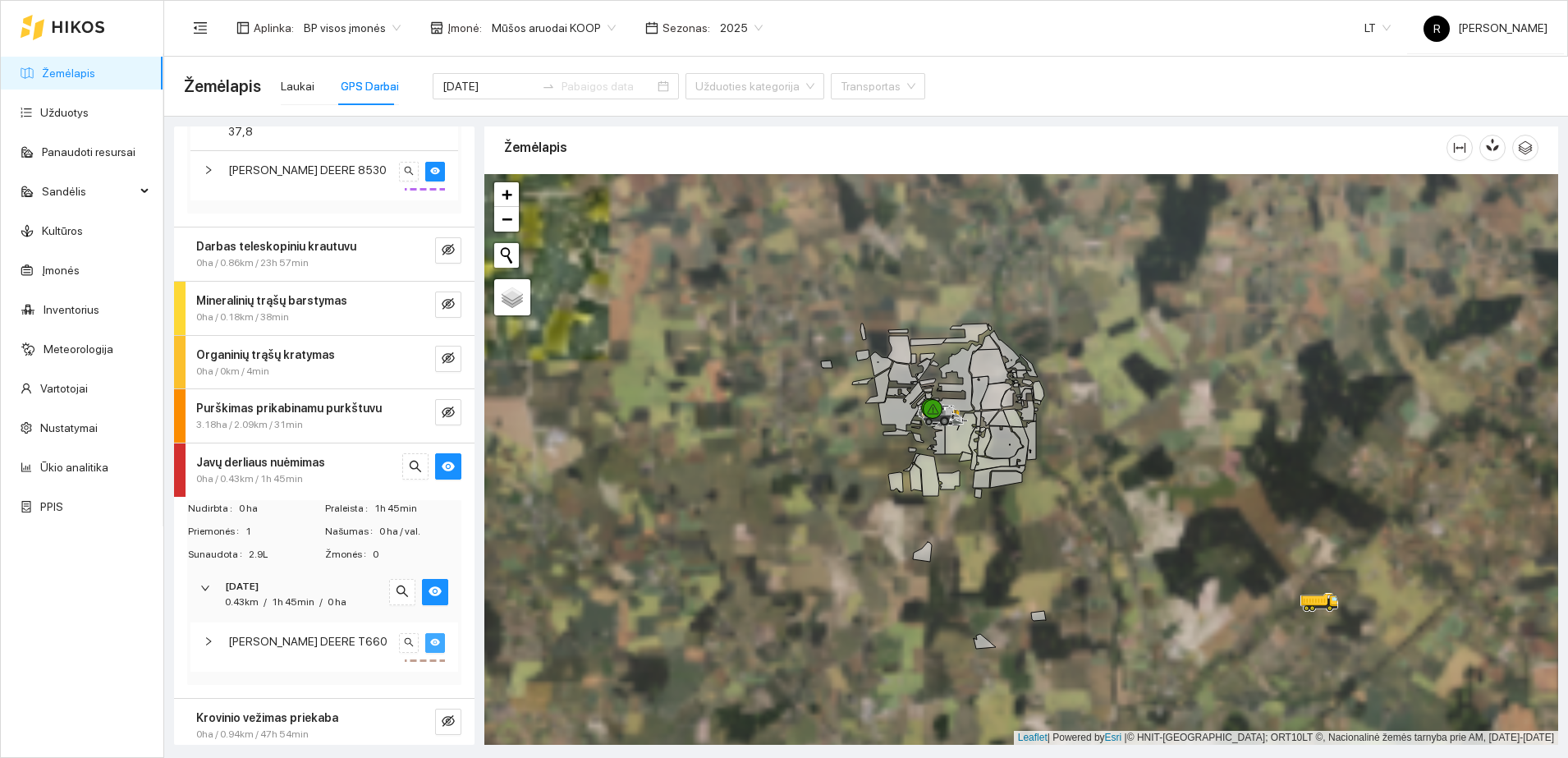
drag, startPoint x: 887, startPoint y: 385, endPoint x: 715, endPoint y: 589, distance: 266.8
click at [715, 589] on div at bounding box center [1021, 459] width 1074 height 571
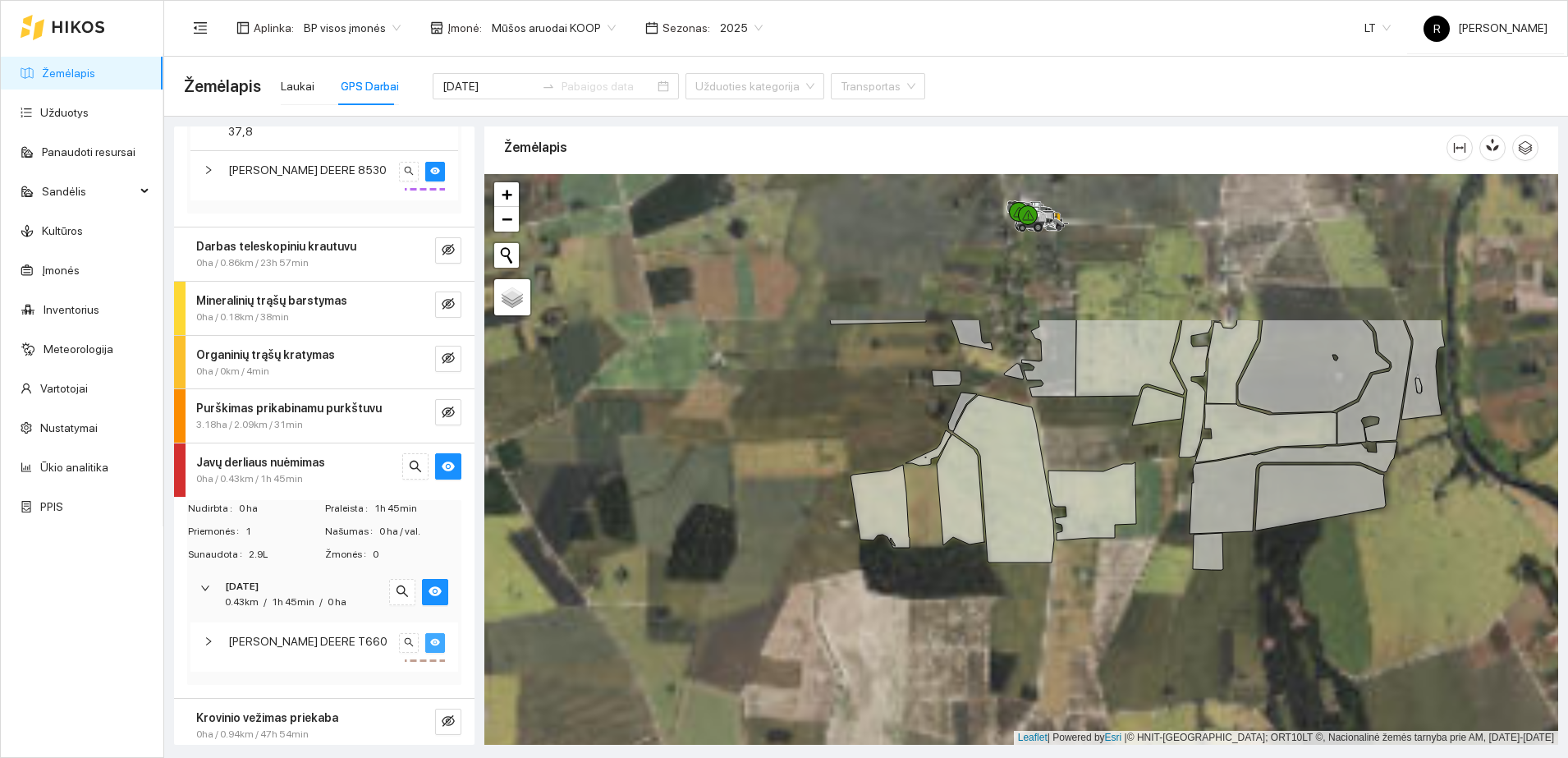
drag, startPoint x: 918, startPoint y: 429, endPoint x: 768, endPoint y: 632, distance: 252.4
click at [768, 632] on div at bounding box center [1021, 459] width 1074 height 571
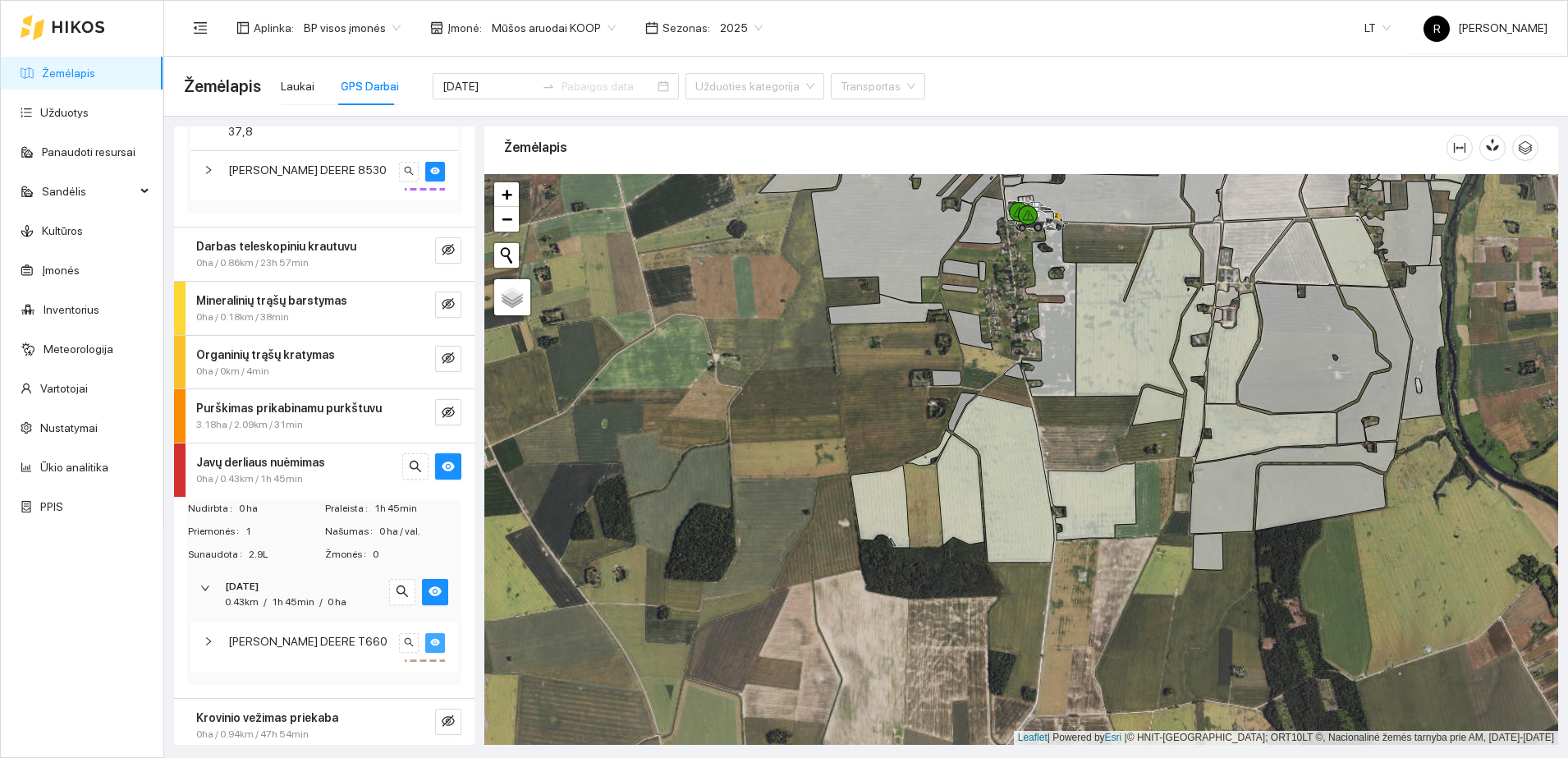
click at [208, 637] on icon "right" at bounding box center [208, 641] width 10 height 10
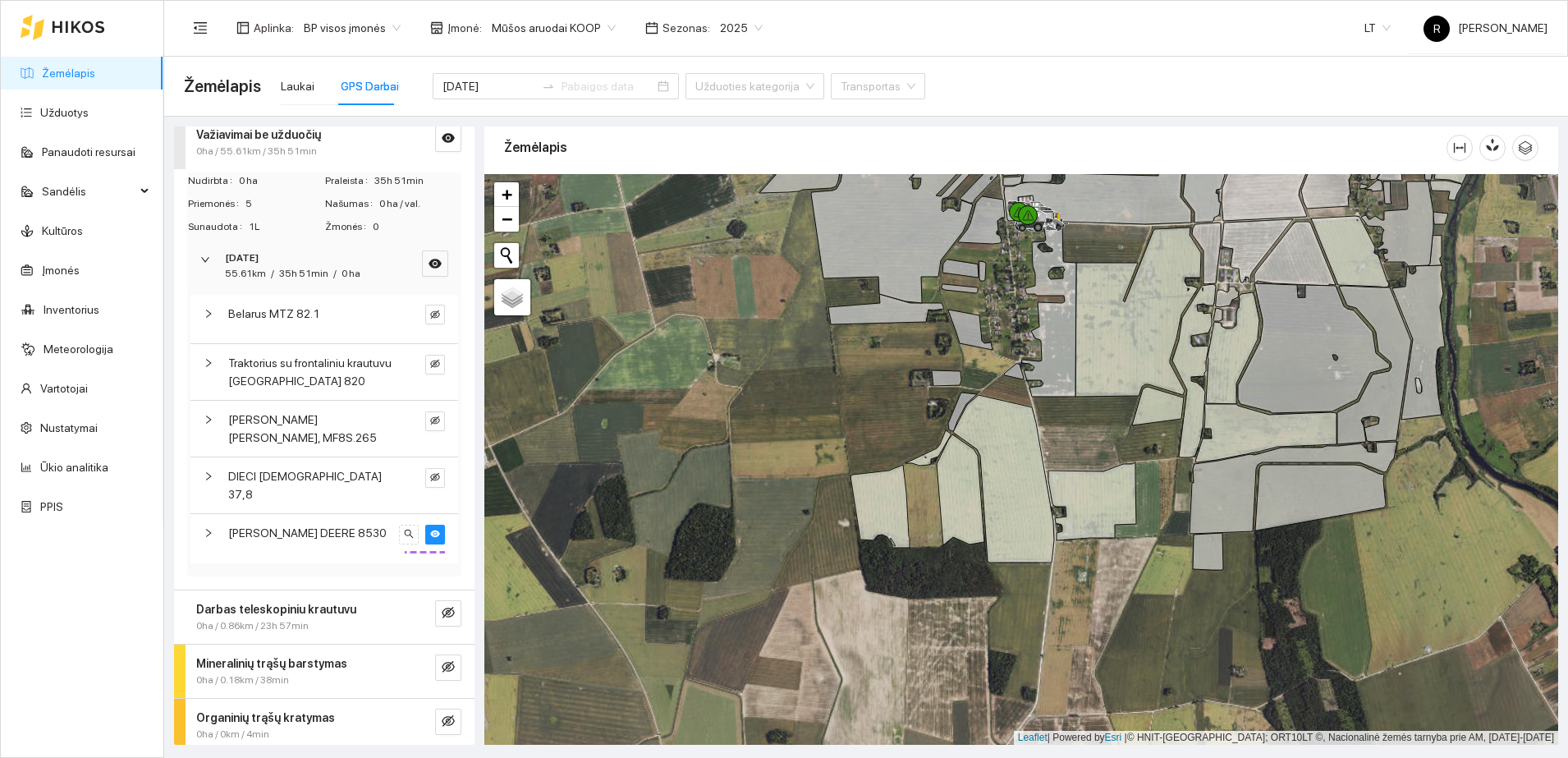
scroll to position [0, 0]
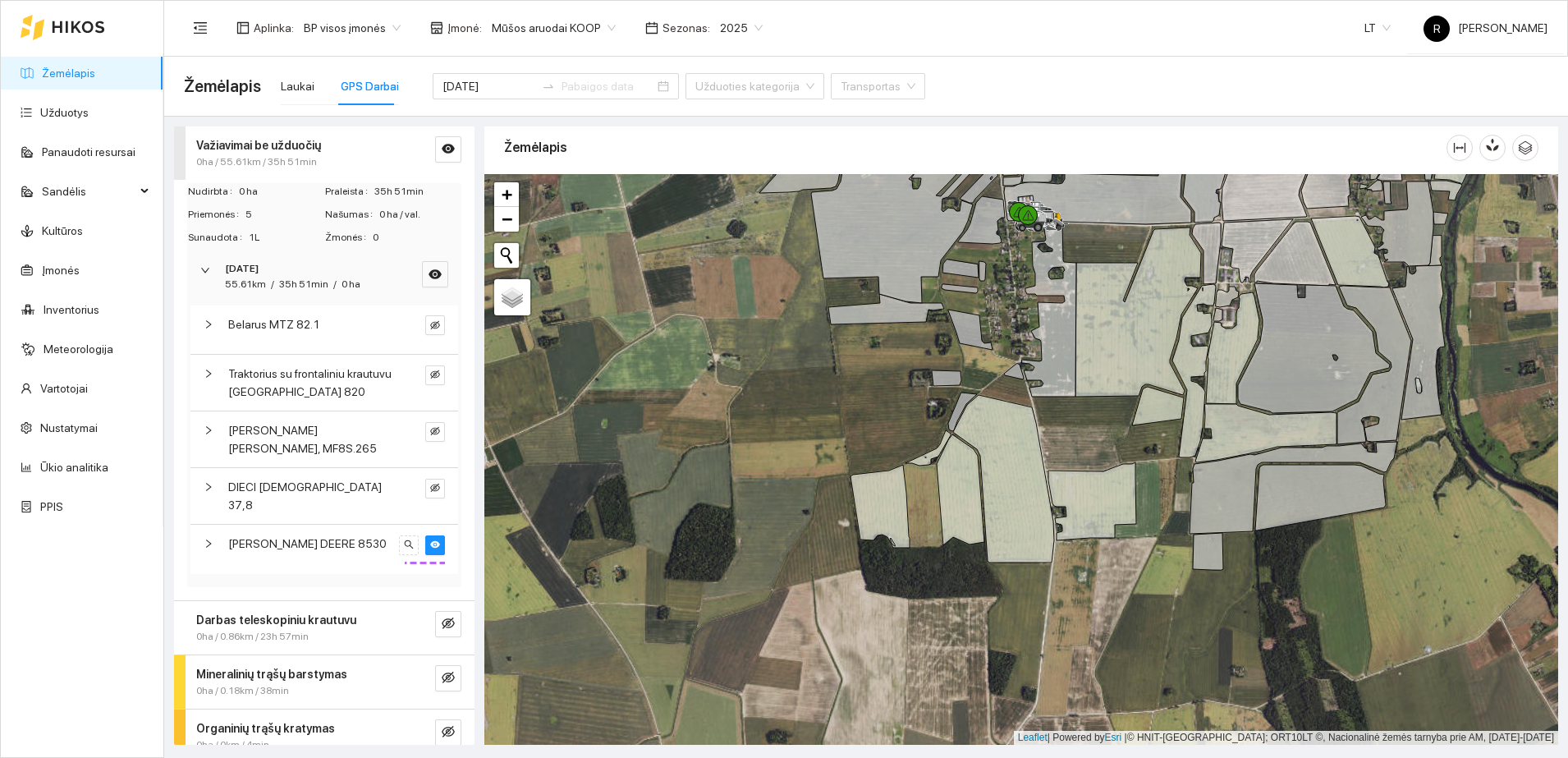
click at [262, 148] on strong "Važiavimai be užduočių" at bounding box center [258, 145] width 125 height 13
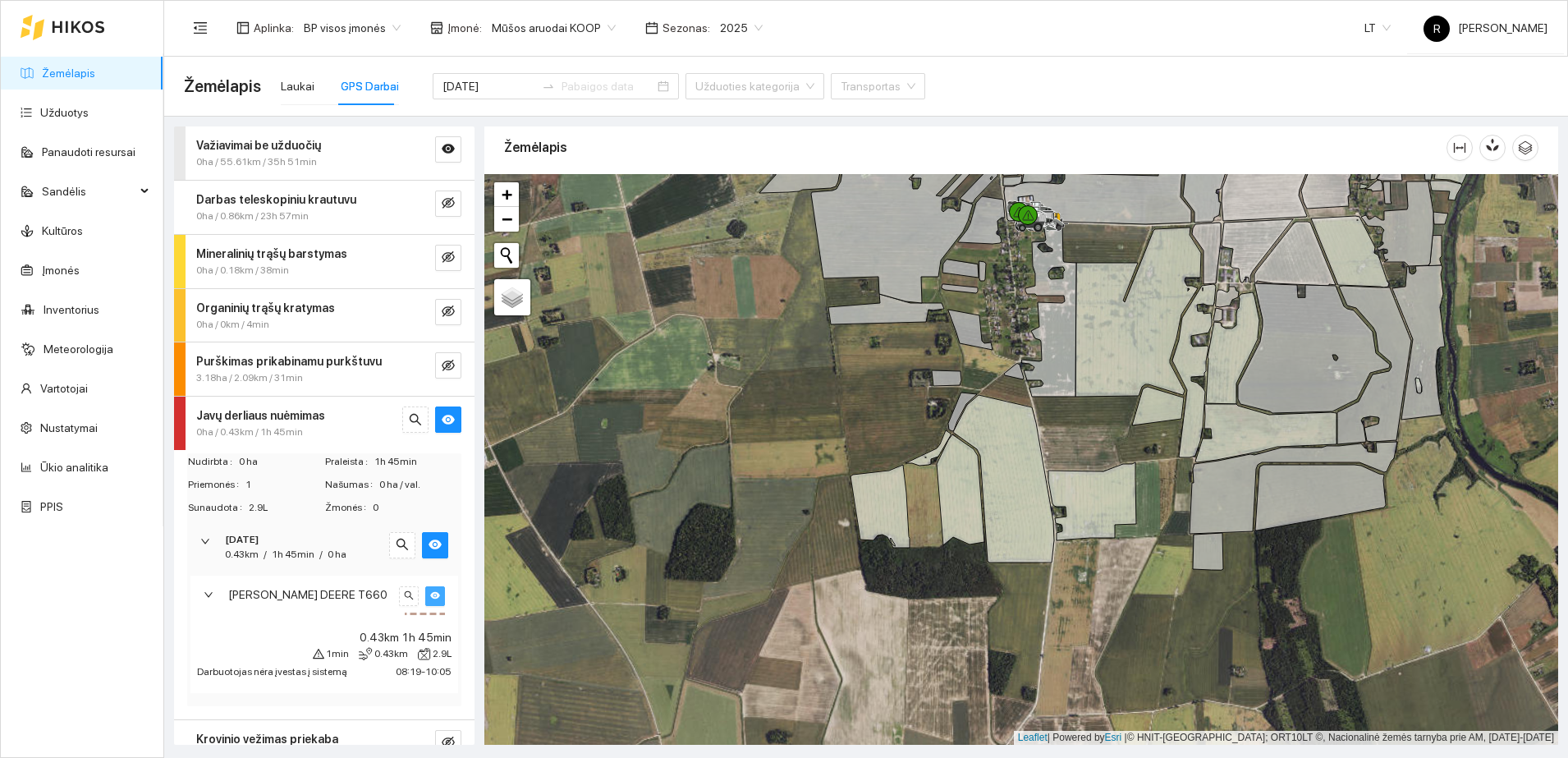
click at [240, 144] on strong "Važiavimai be užduočių" at bounding box center [258, 145] width 125 height 13
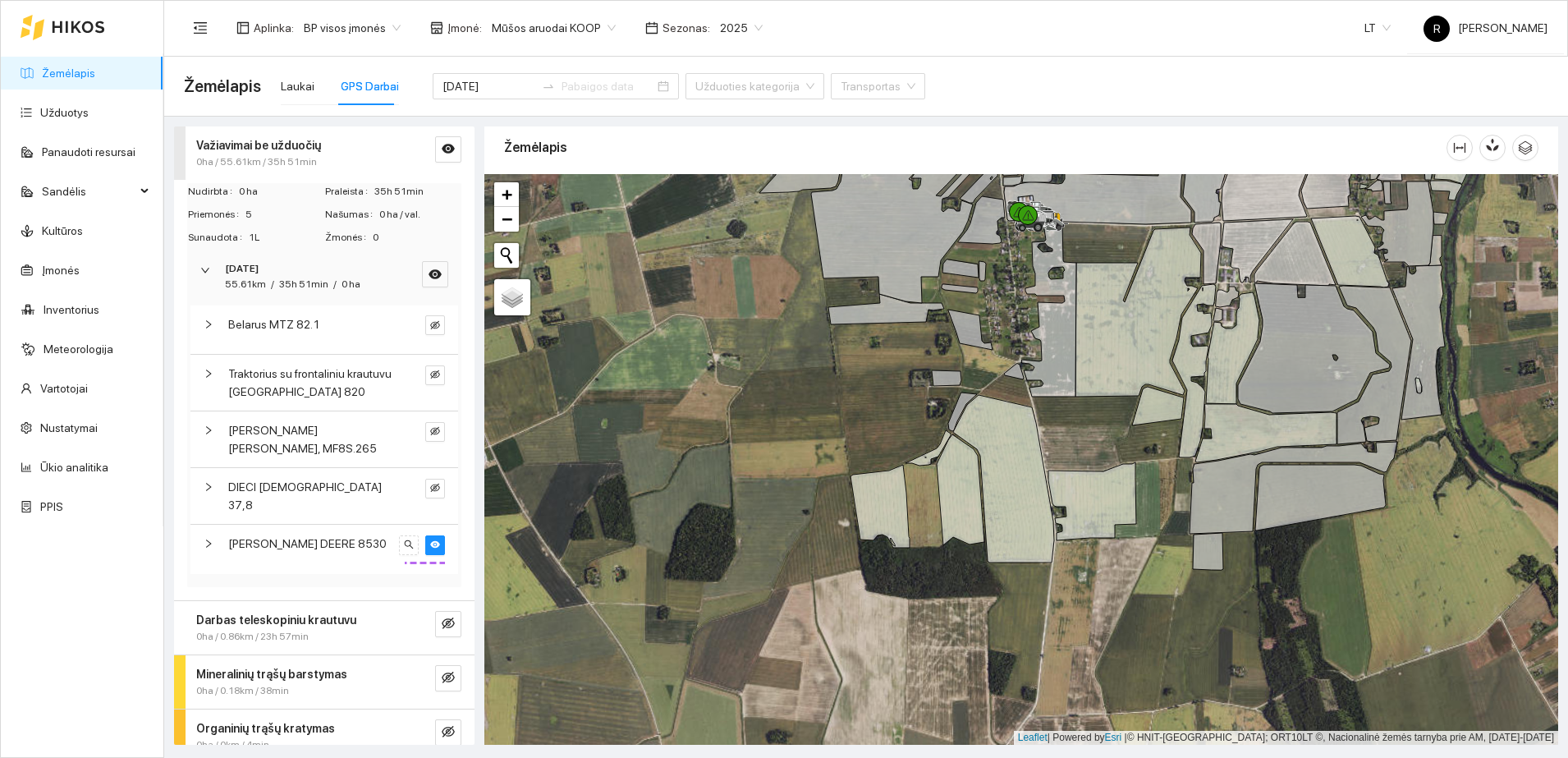
click at [206, 534] on div at bounding box center [214, 543] width 20 height 18
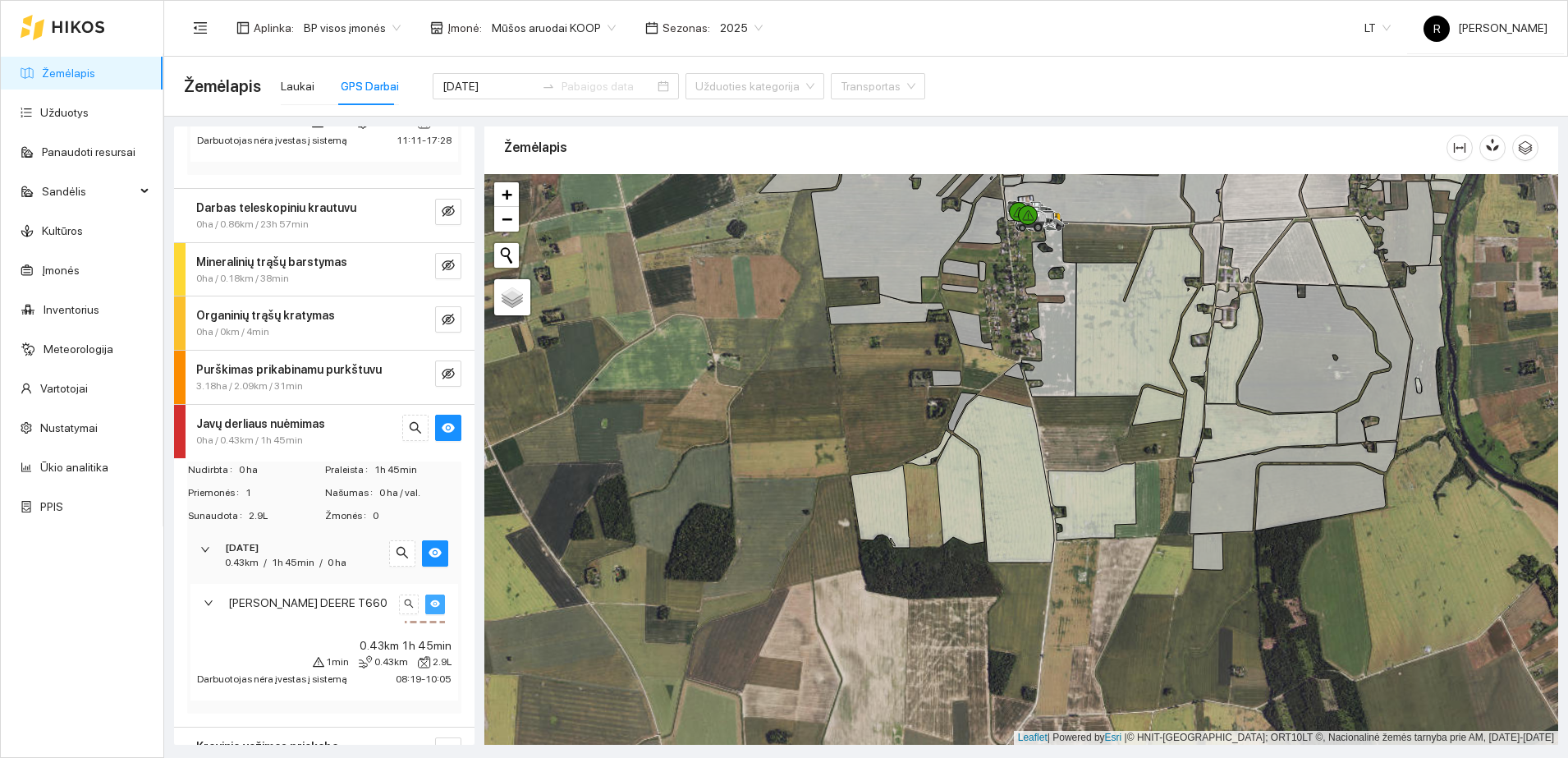
scroll to position [510, 0]
